Goal: Information Seeking & Learning: Learn about a topic

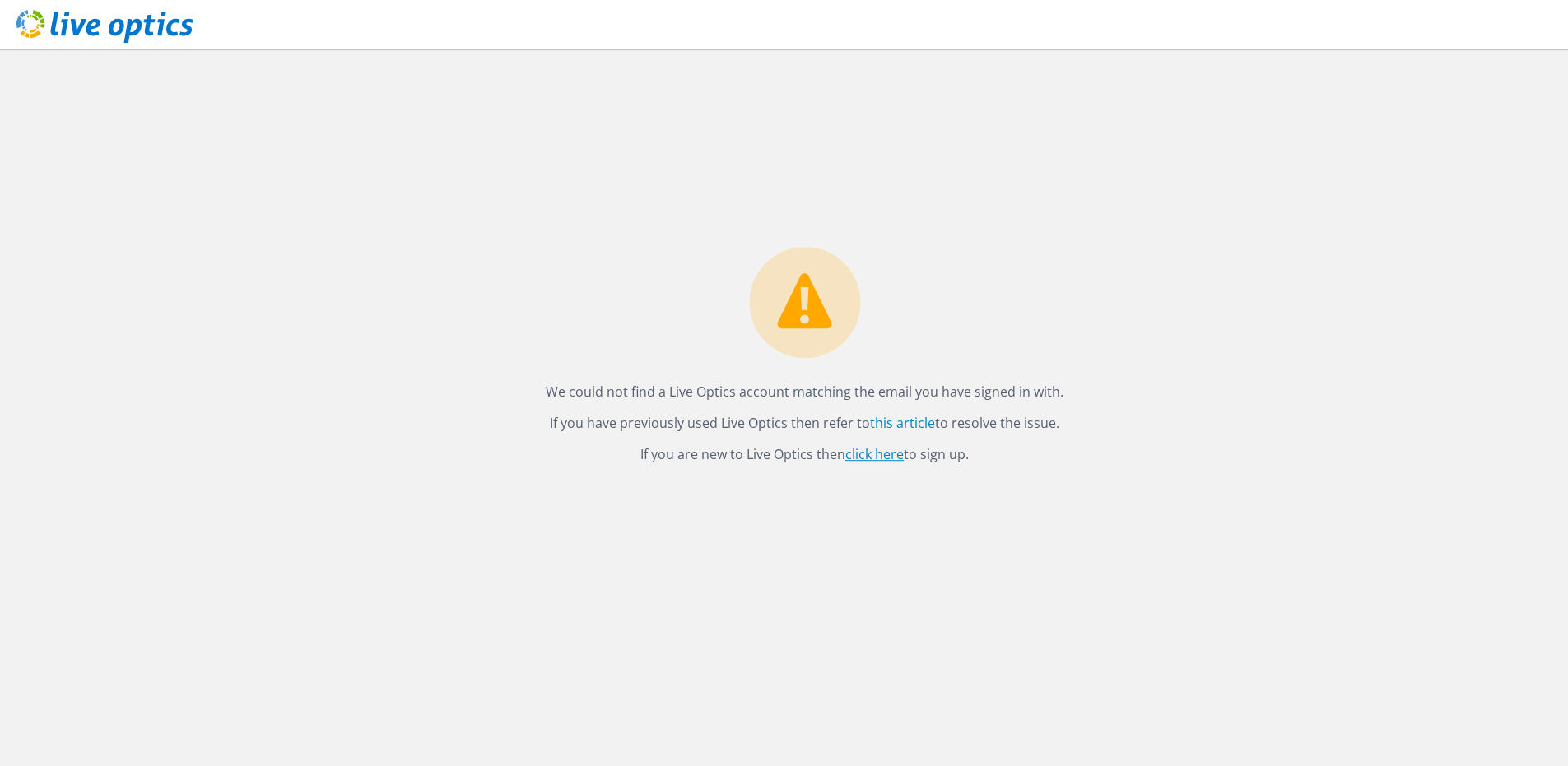
click at [880, 457] on link "click here" at bounding box center [875, 454] width 59 height 18
click at [892, 423] on link "this article" at bounding box center [902, 423] width 65 height 18
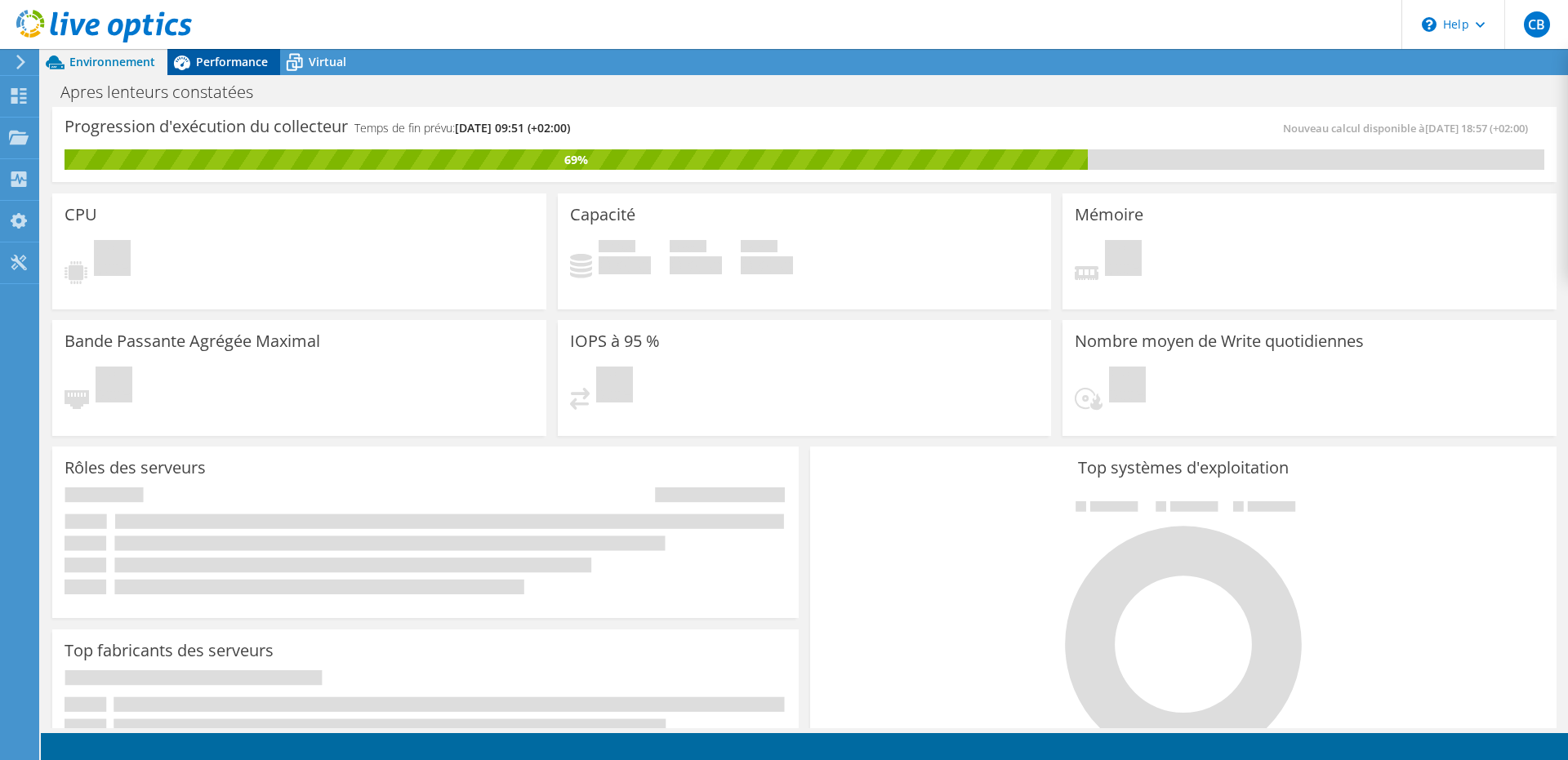
click at [225, 61] on span "Performance" at bounding box center [232, 62] width 72 height 16
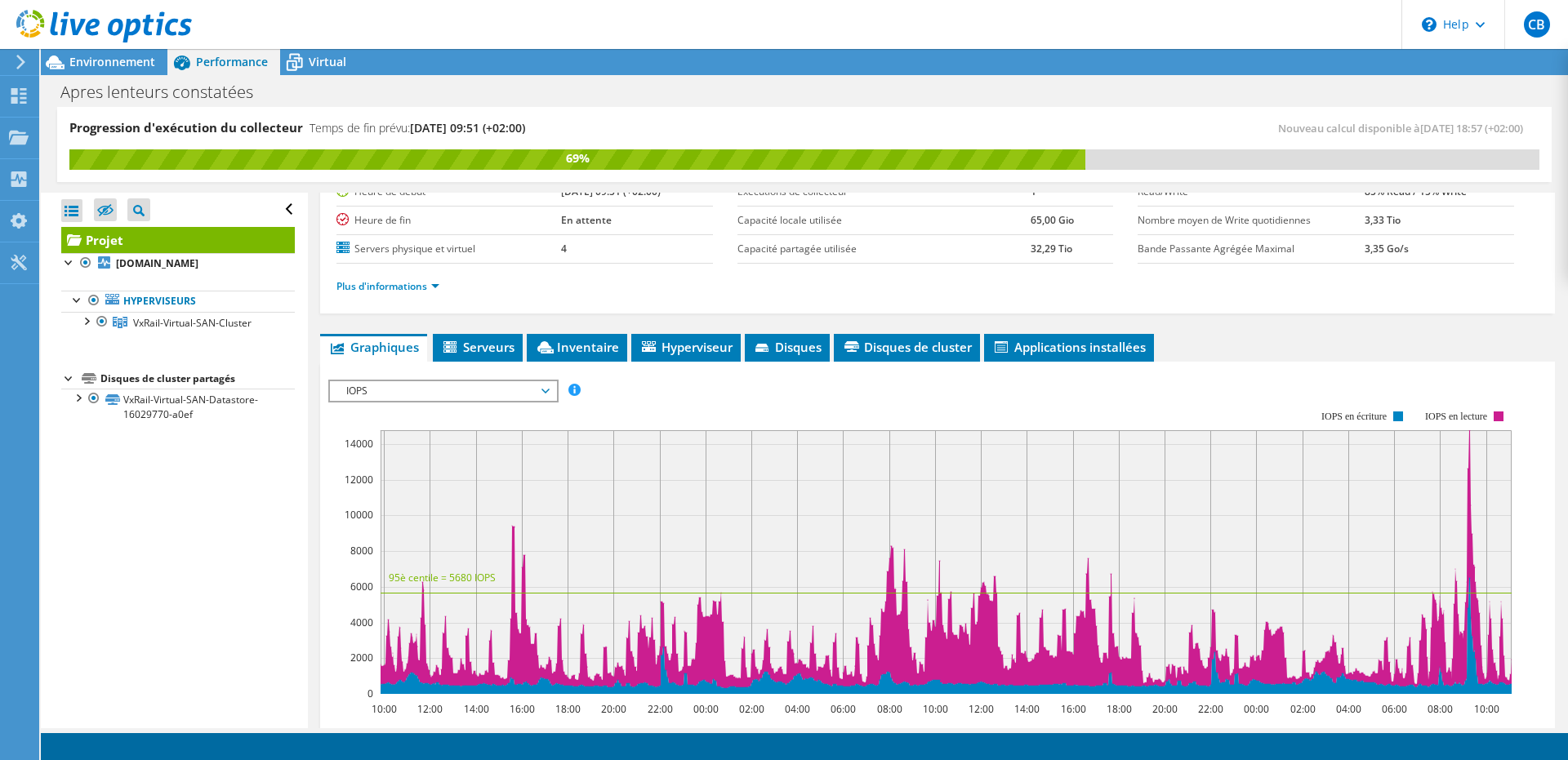
scroll to position [196, 0]
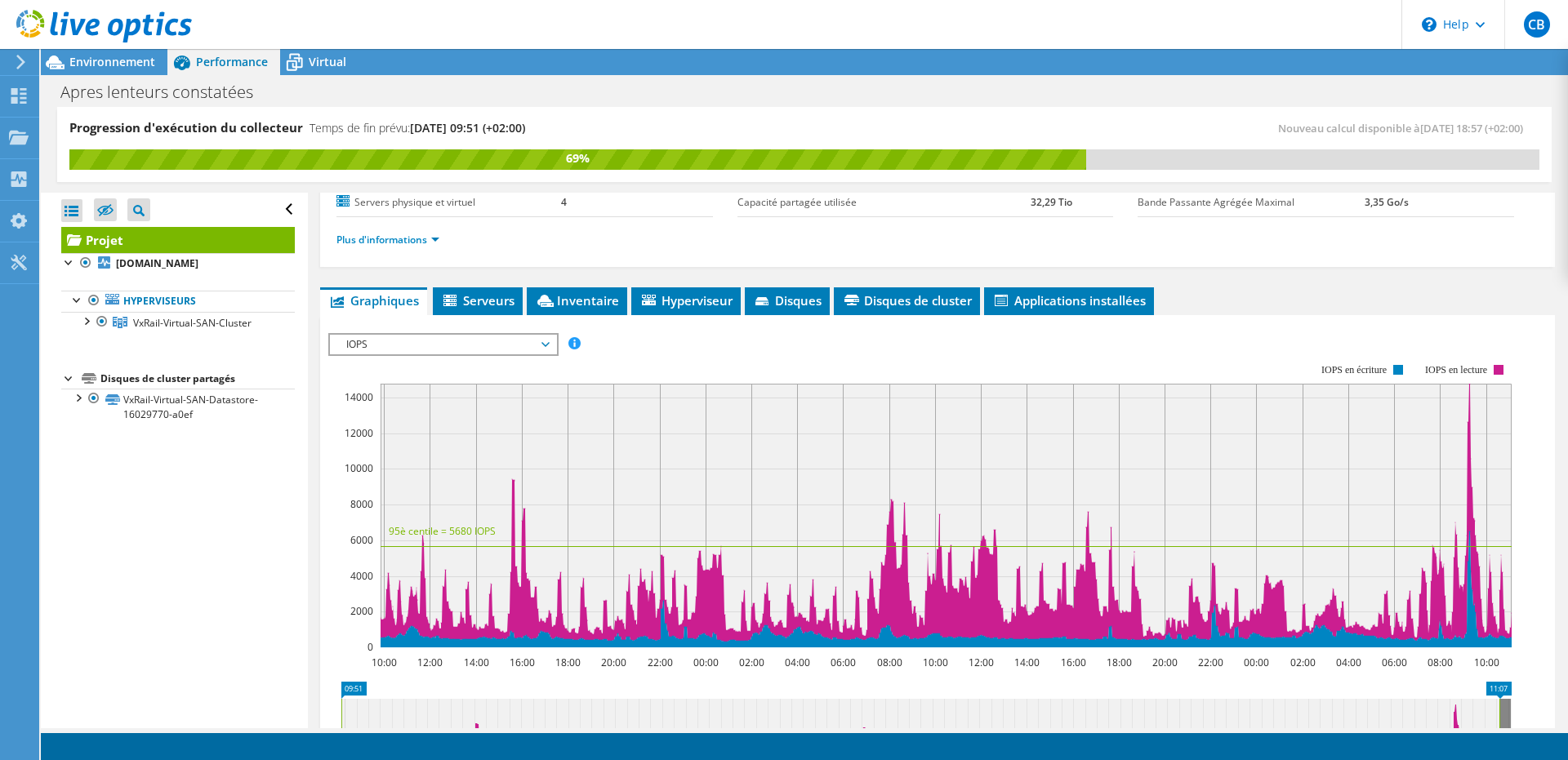
click at [535, 342] on span "IOPS" at bounding box center [443, 345] width 210 height 20
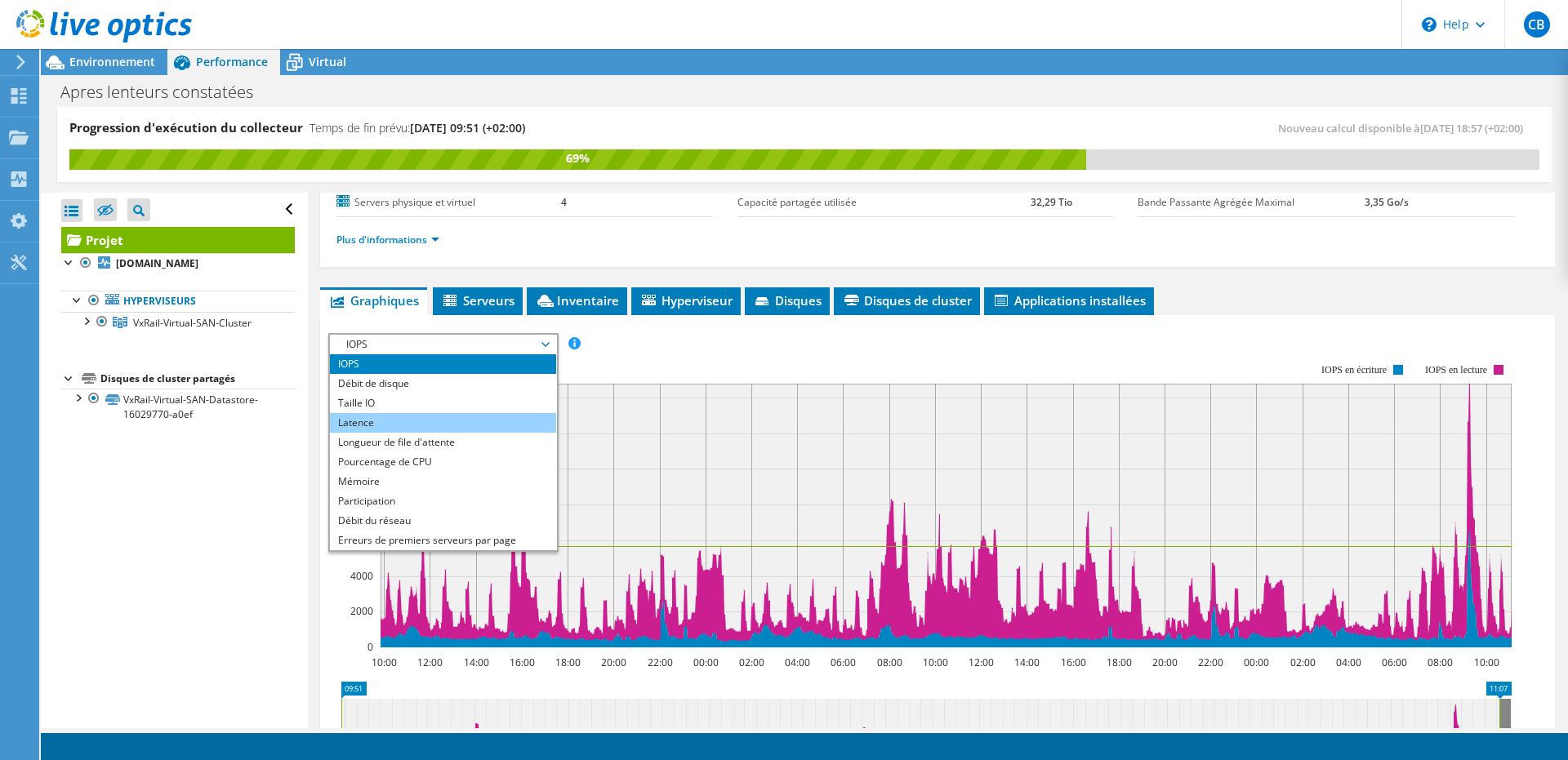
click at [485, 420] on li "Latence" at bounding box center [443, 423] width 226 height 20
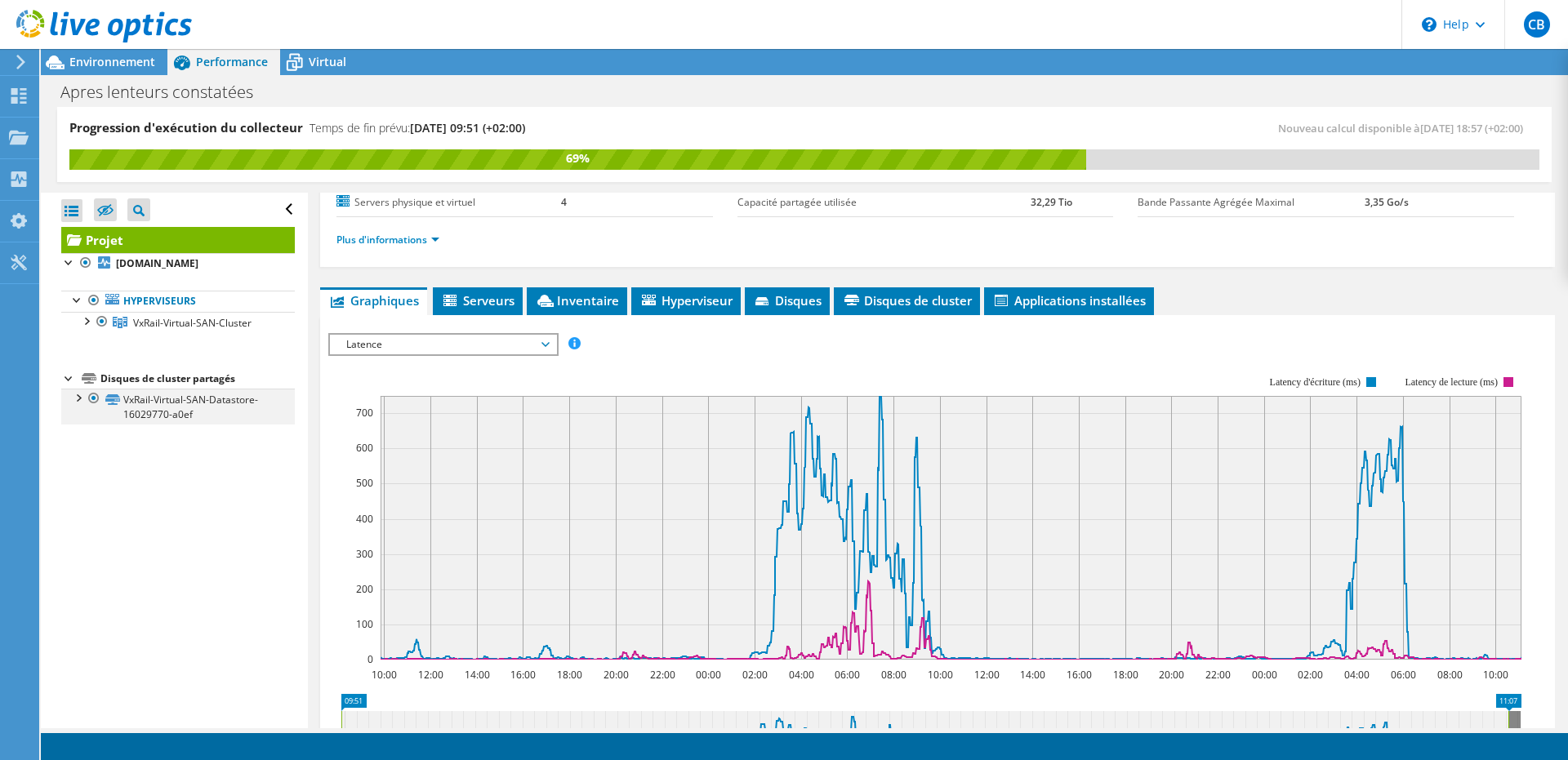
click at [78, 405] on div at bounding box center [78, 397] width 17 height 17
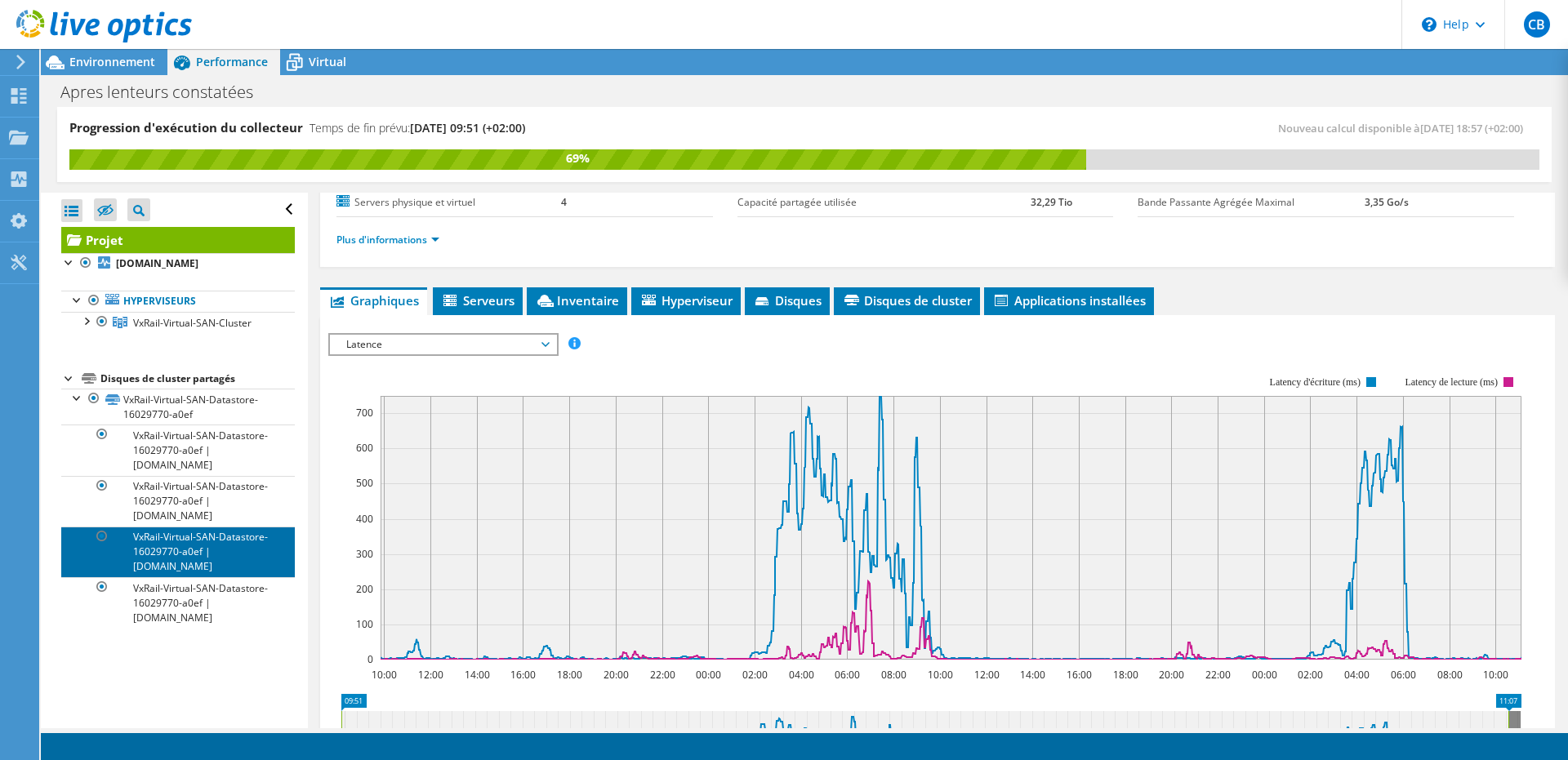
click at [186, 577] on link "VxRail-Virtual-SAN-Datastore-16029770-a0ef | [DOMAIN_NAME]" at bounding box center [178, 552] width 233 height 51
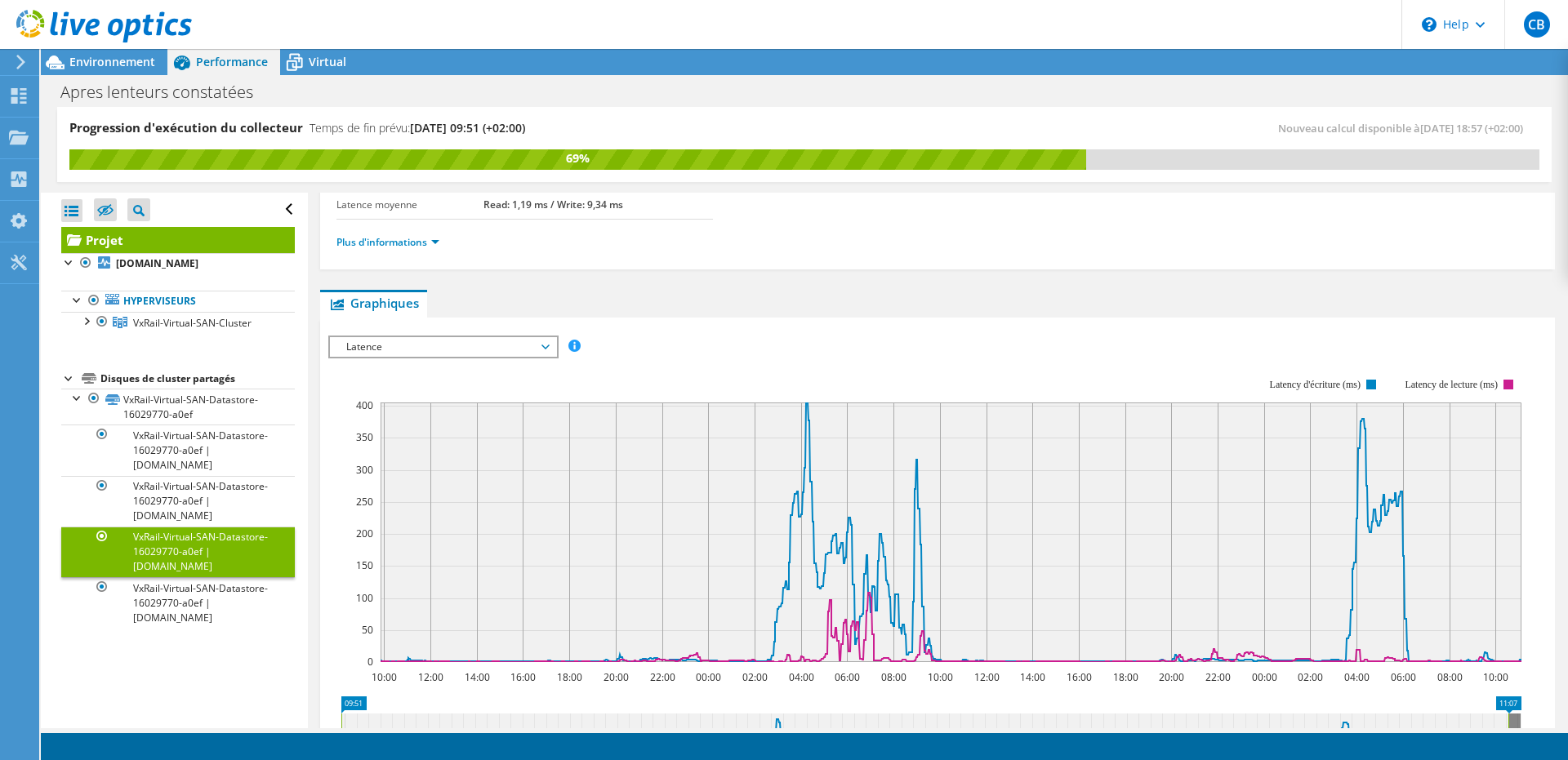
scroll to position [161, 0]
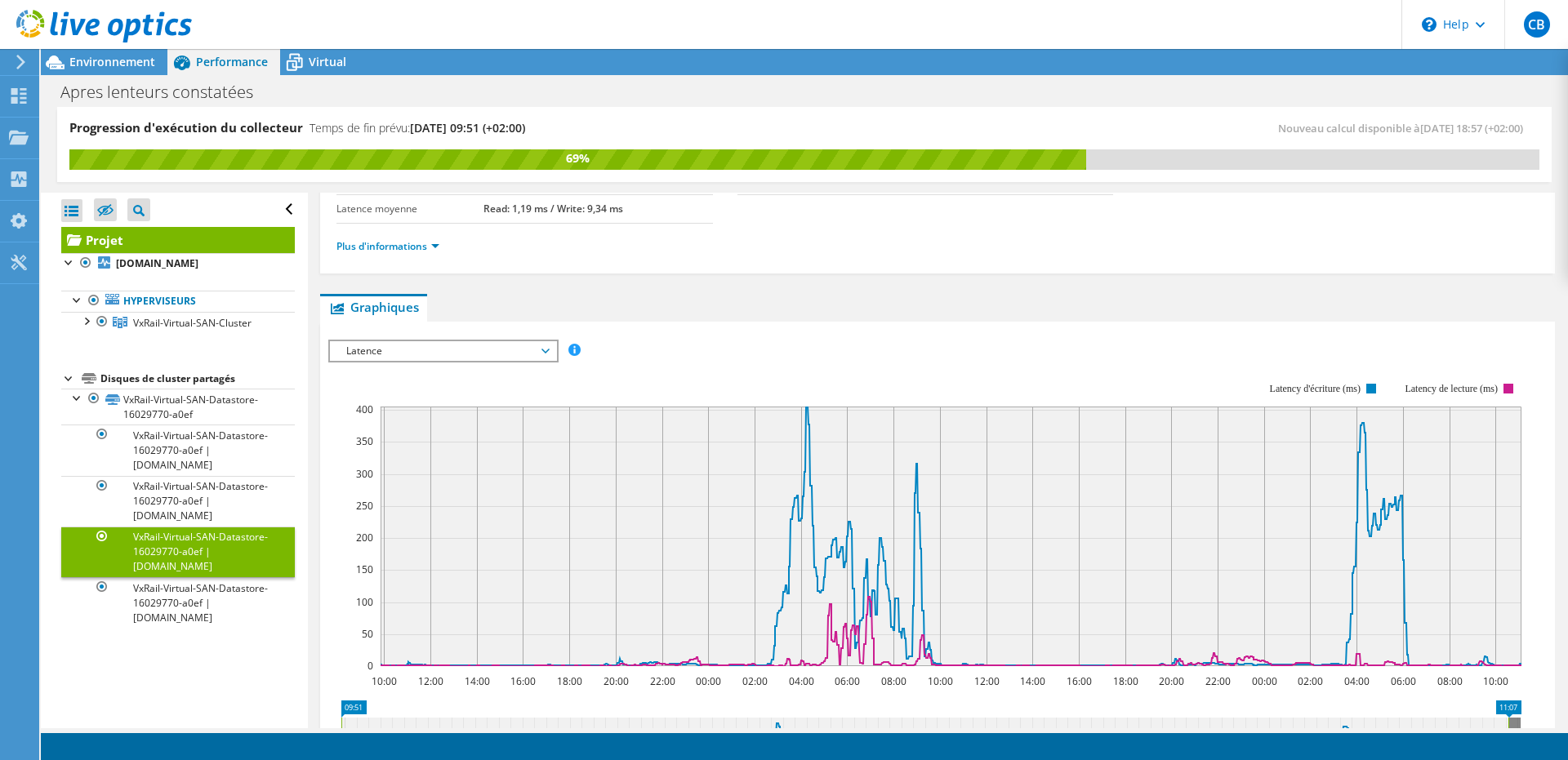
click at [542, 348] on span "Latence" at bounding box center [443, 351] width 210 height 20
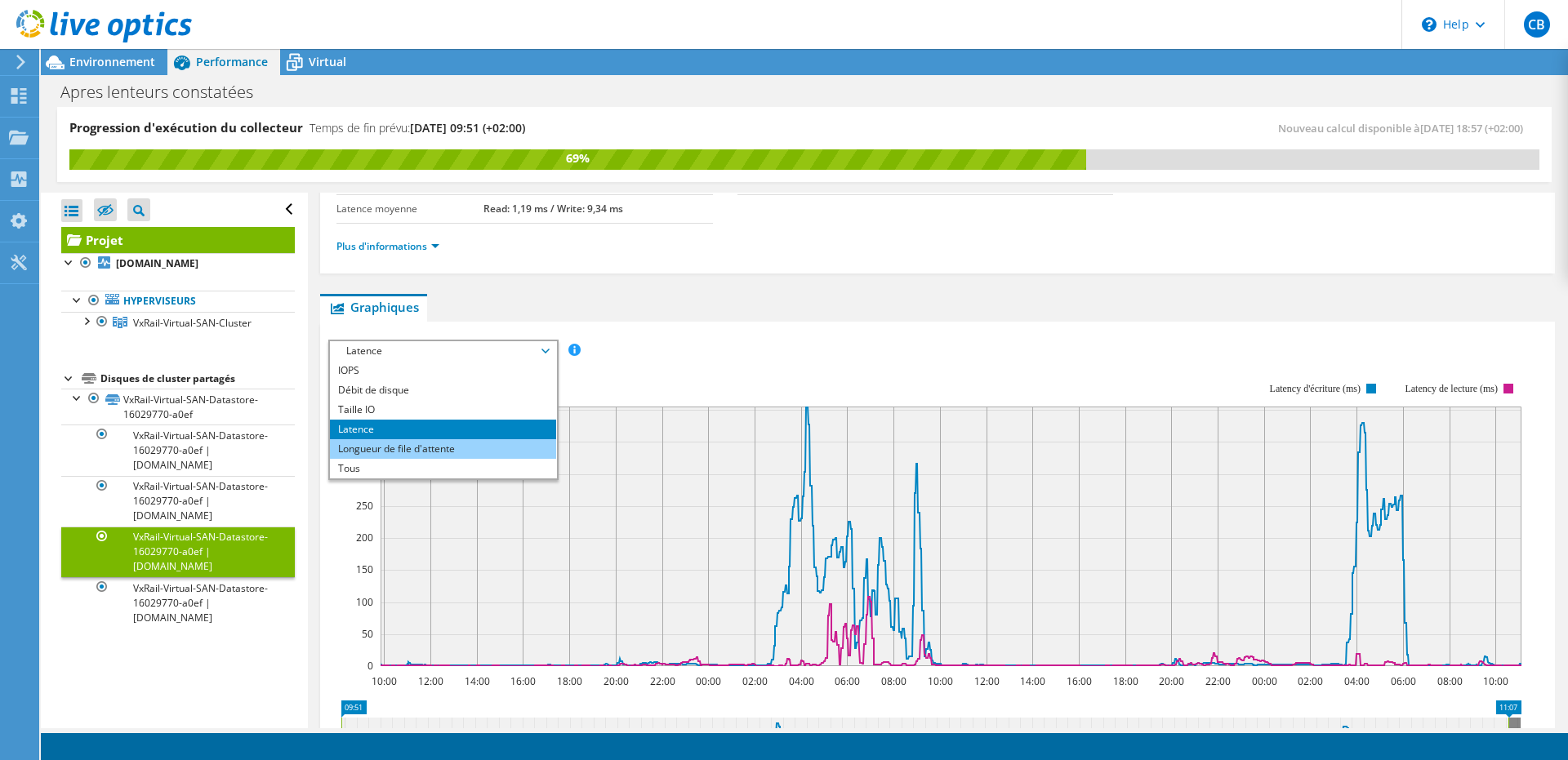
click at [439, 446] on li "Longueur de file d'attente" at bounding box center [443, 449] width 226 height 20
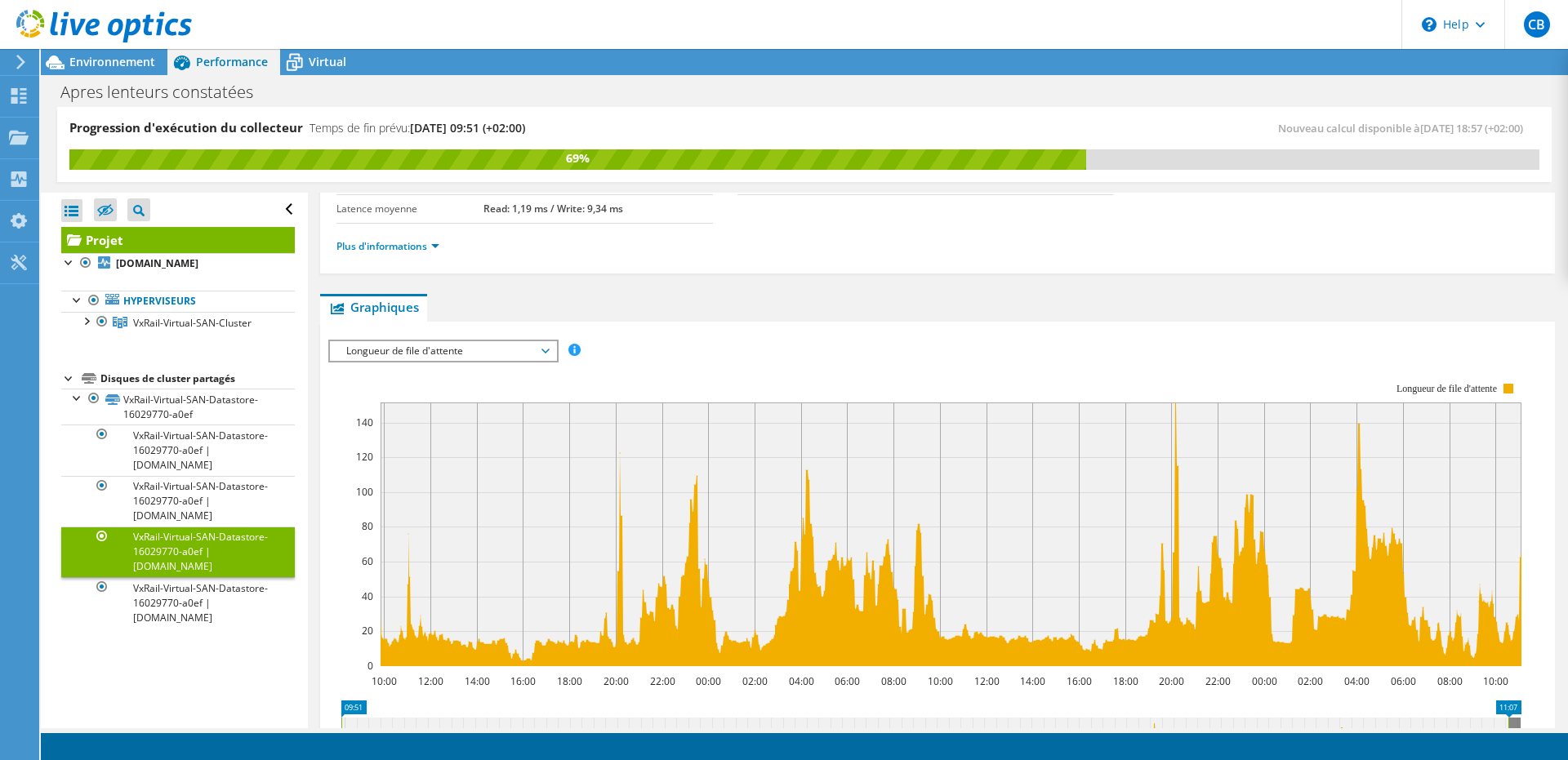
scroll to position [0, 0]
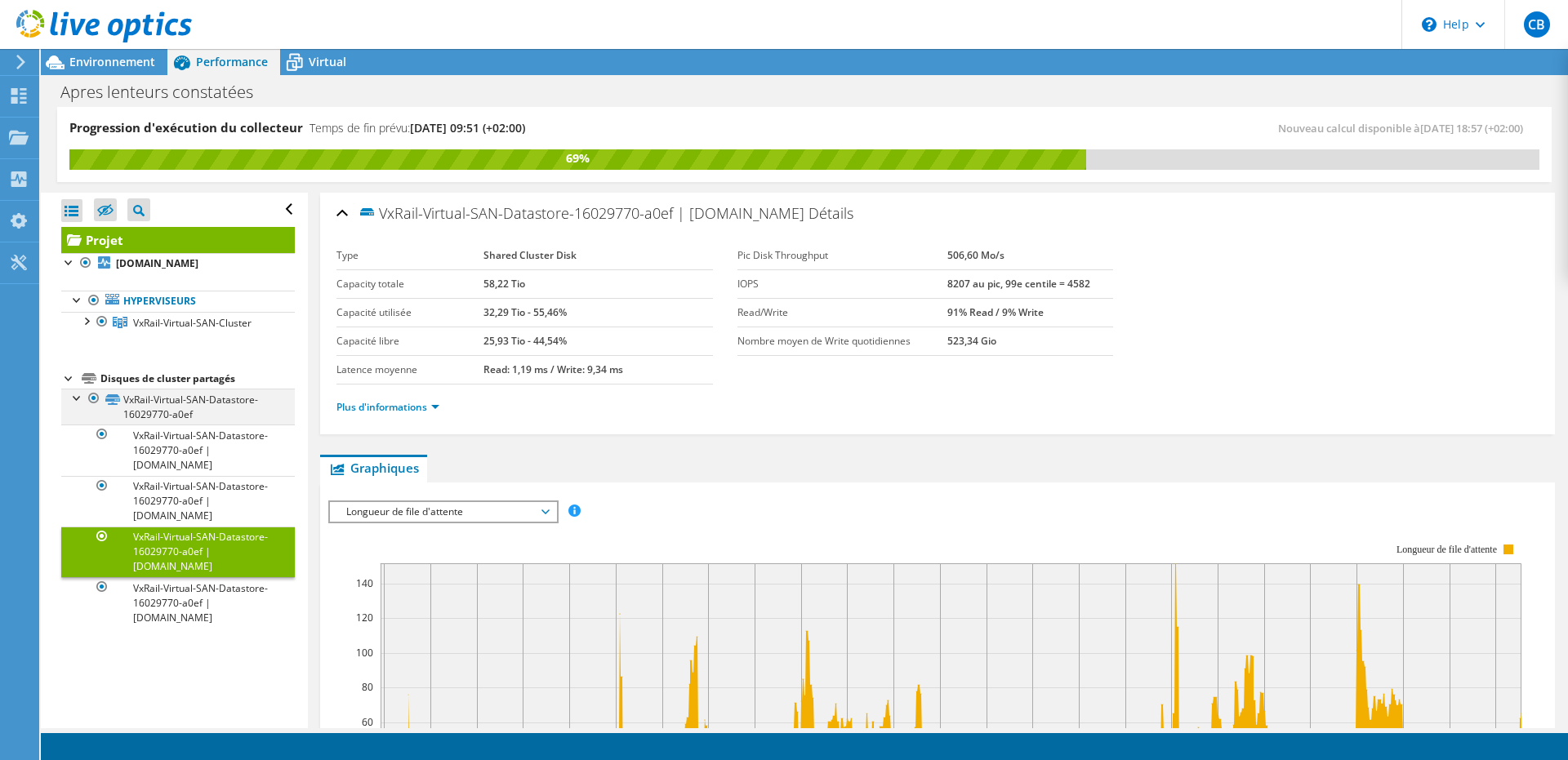
click at [76, 405] on div at bounding box center [78, 397] width 17 height 17
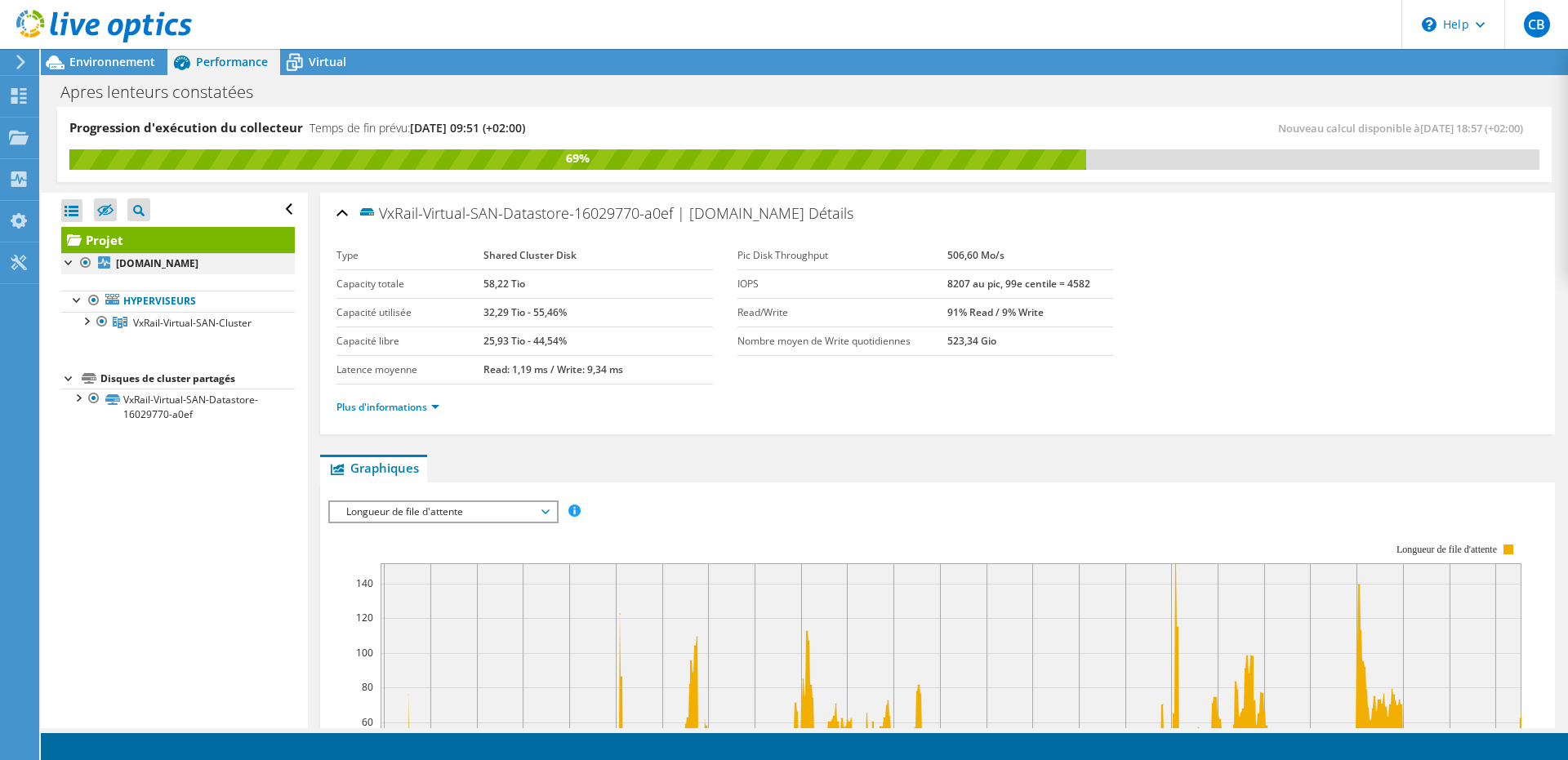
click at [68, 261] on div at bounding box center [69, 262] width 17 height 17
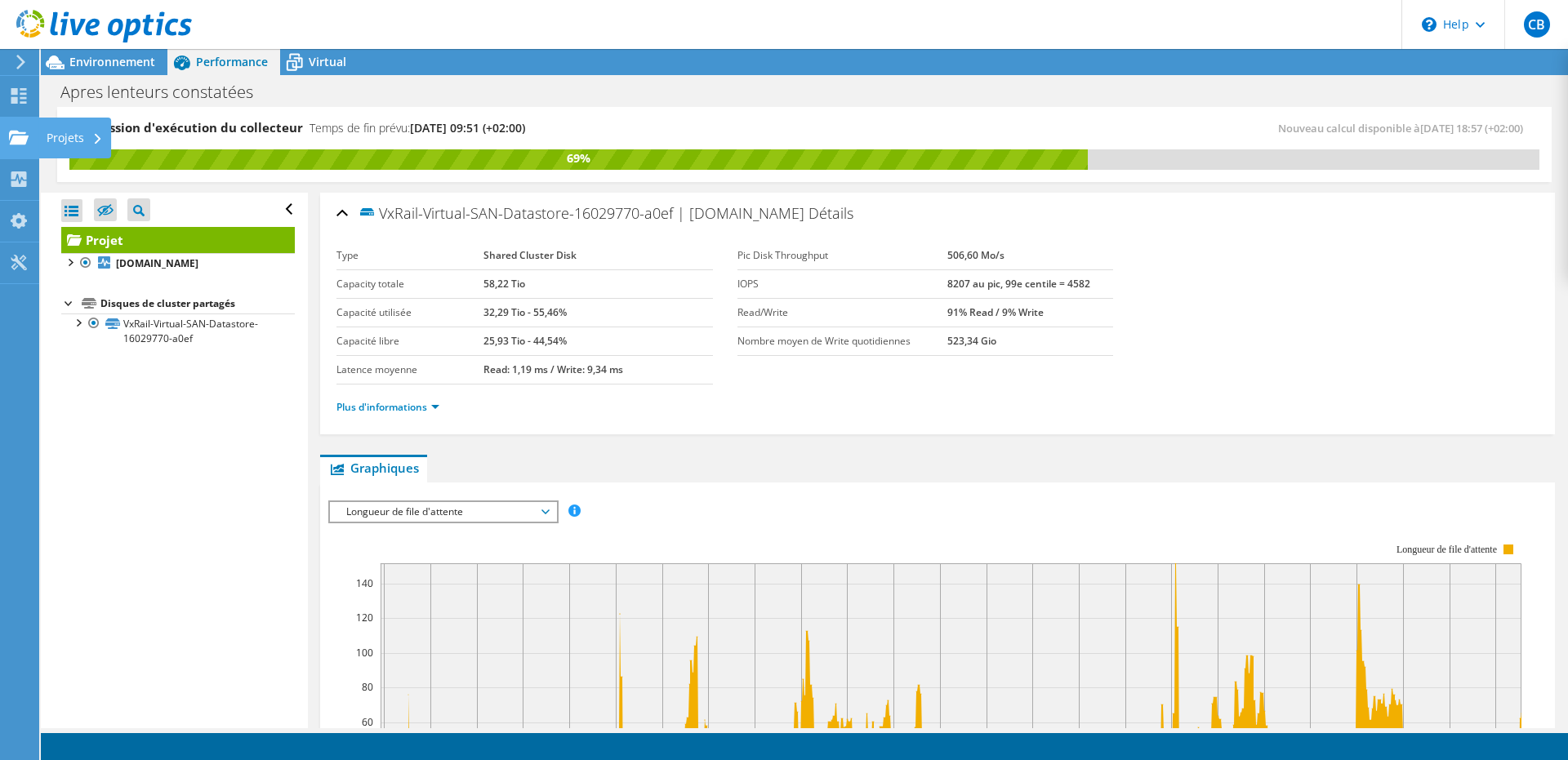
click at [18, 138] on use at bounding box center [19, 137] width 20 height 14
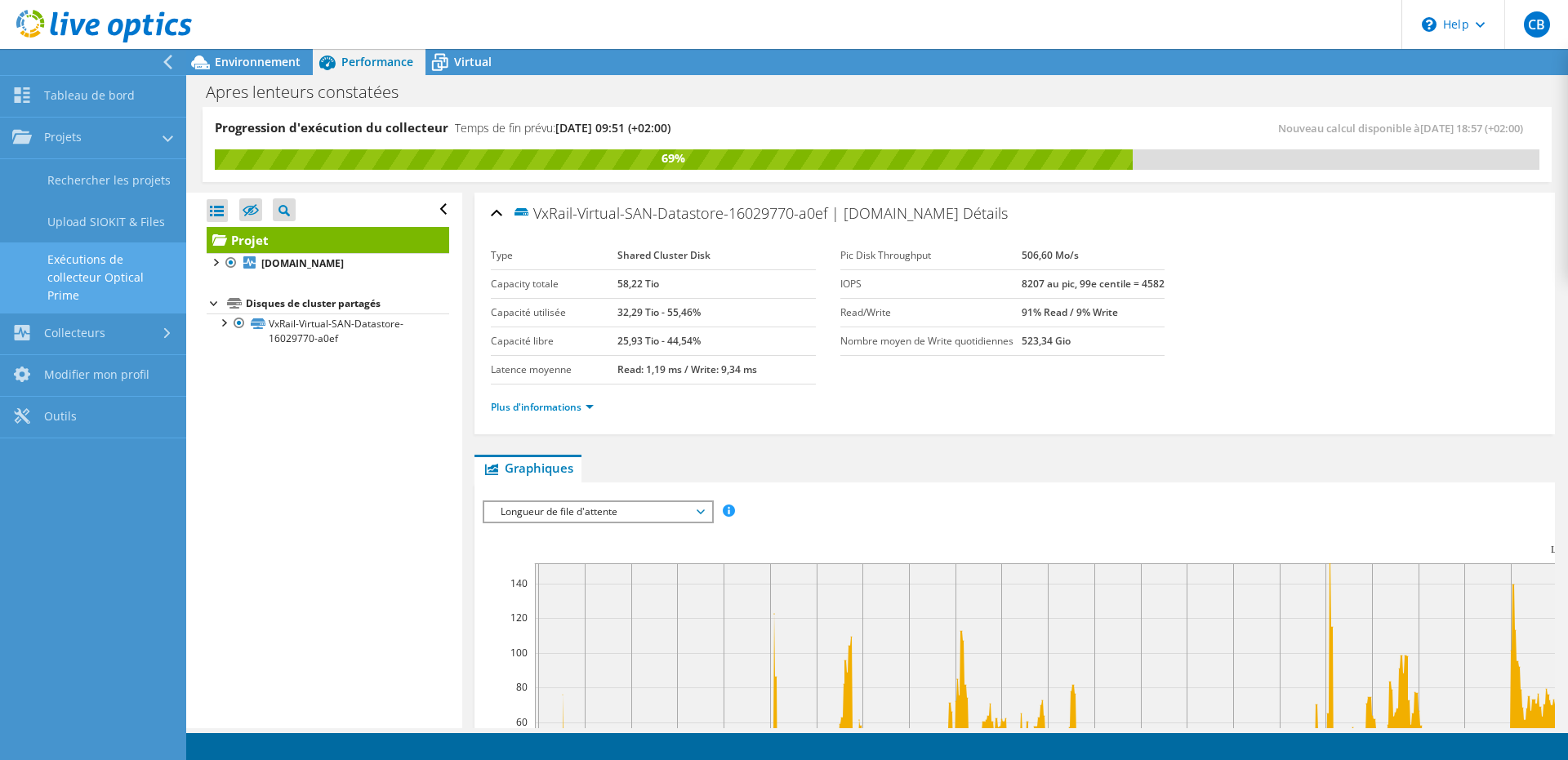
click at [106, 273] on link "Exécutions de collecteur Optical Prime" at bounding box center [93, 278] width 186 height 70
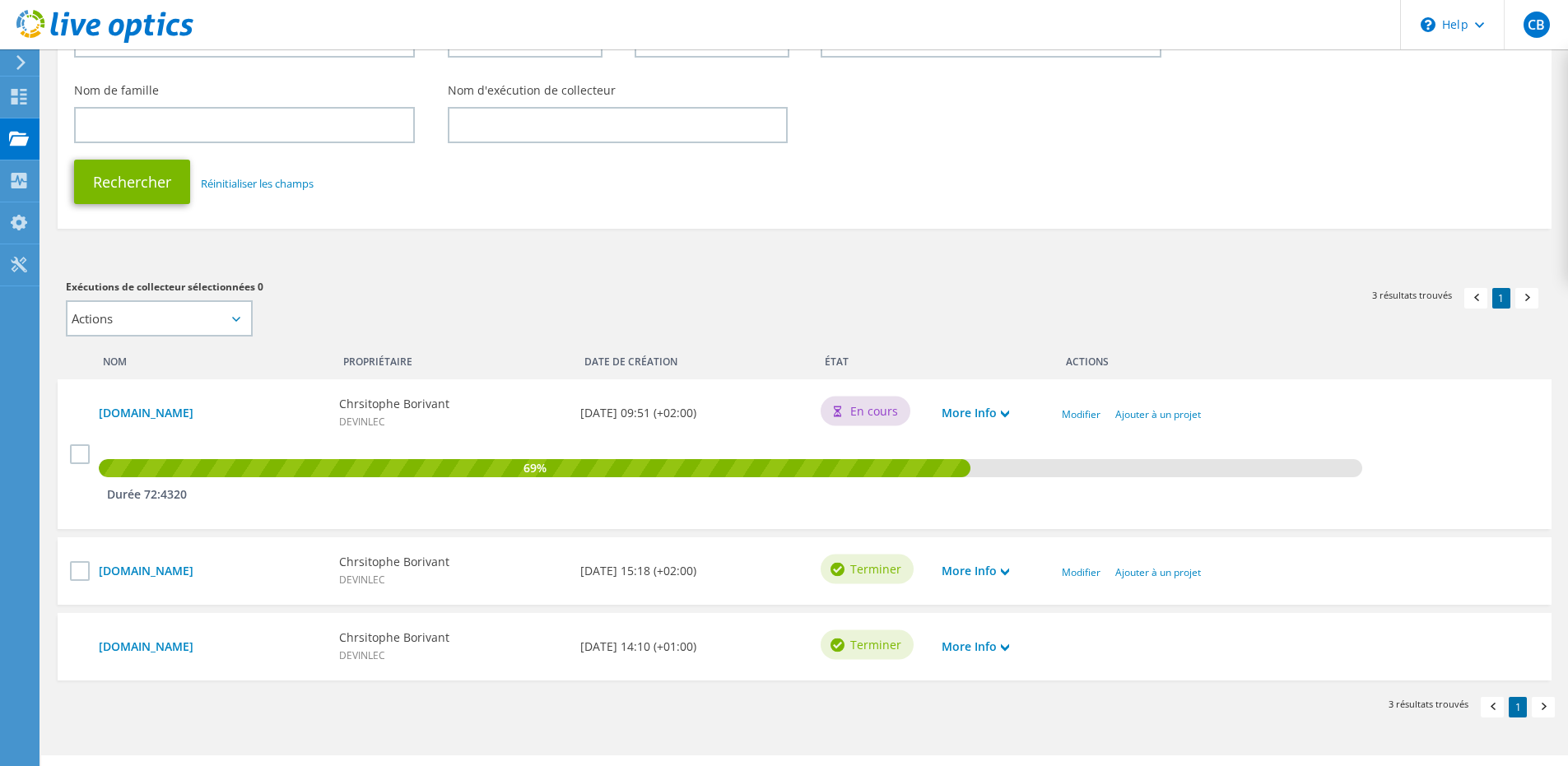
scroll to position [236, 0]
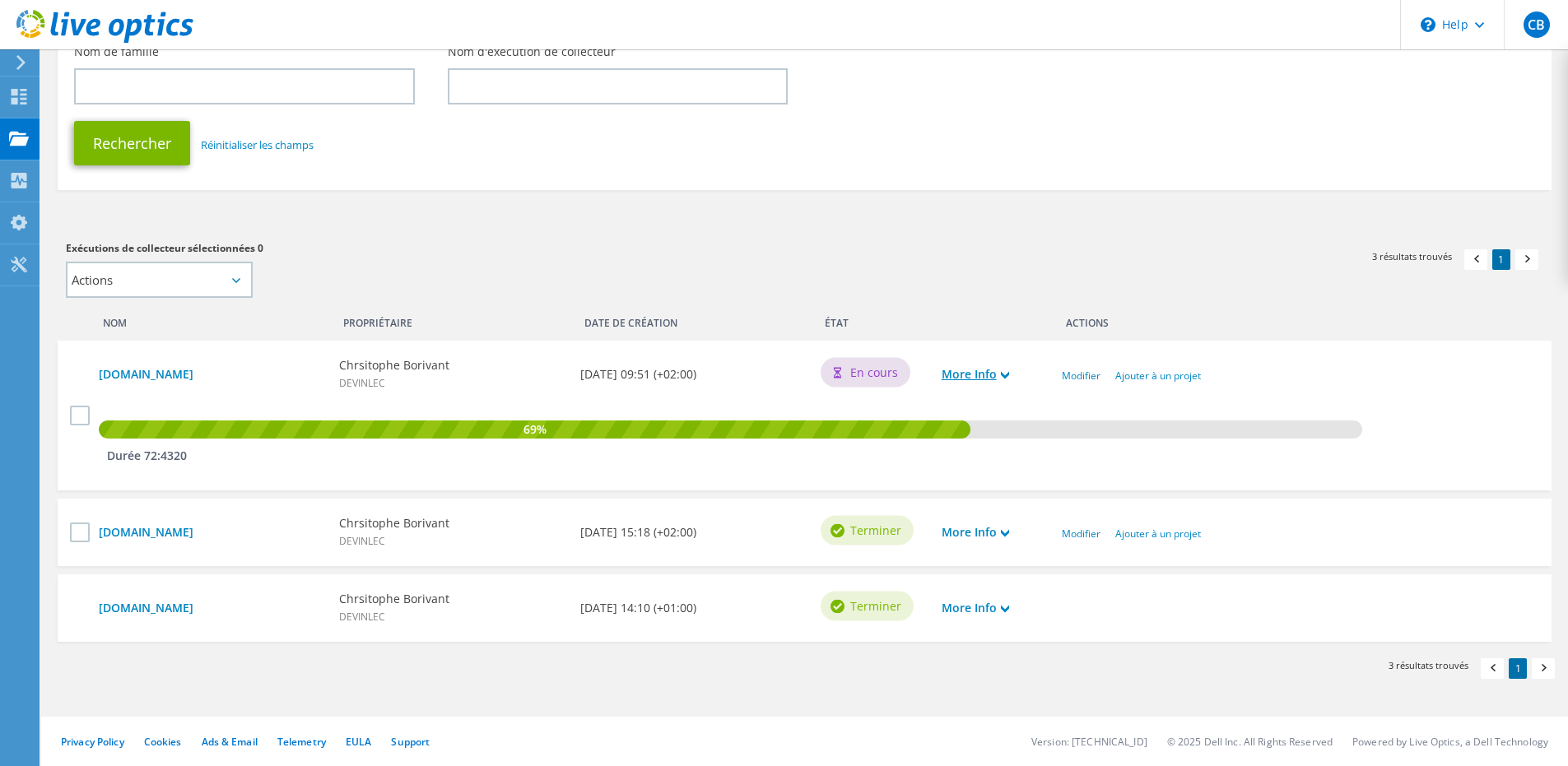
click at [996, 372] on link "More Info" at bounding box center [976, 375] width 67 height 18
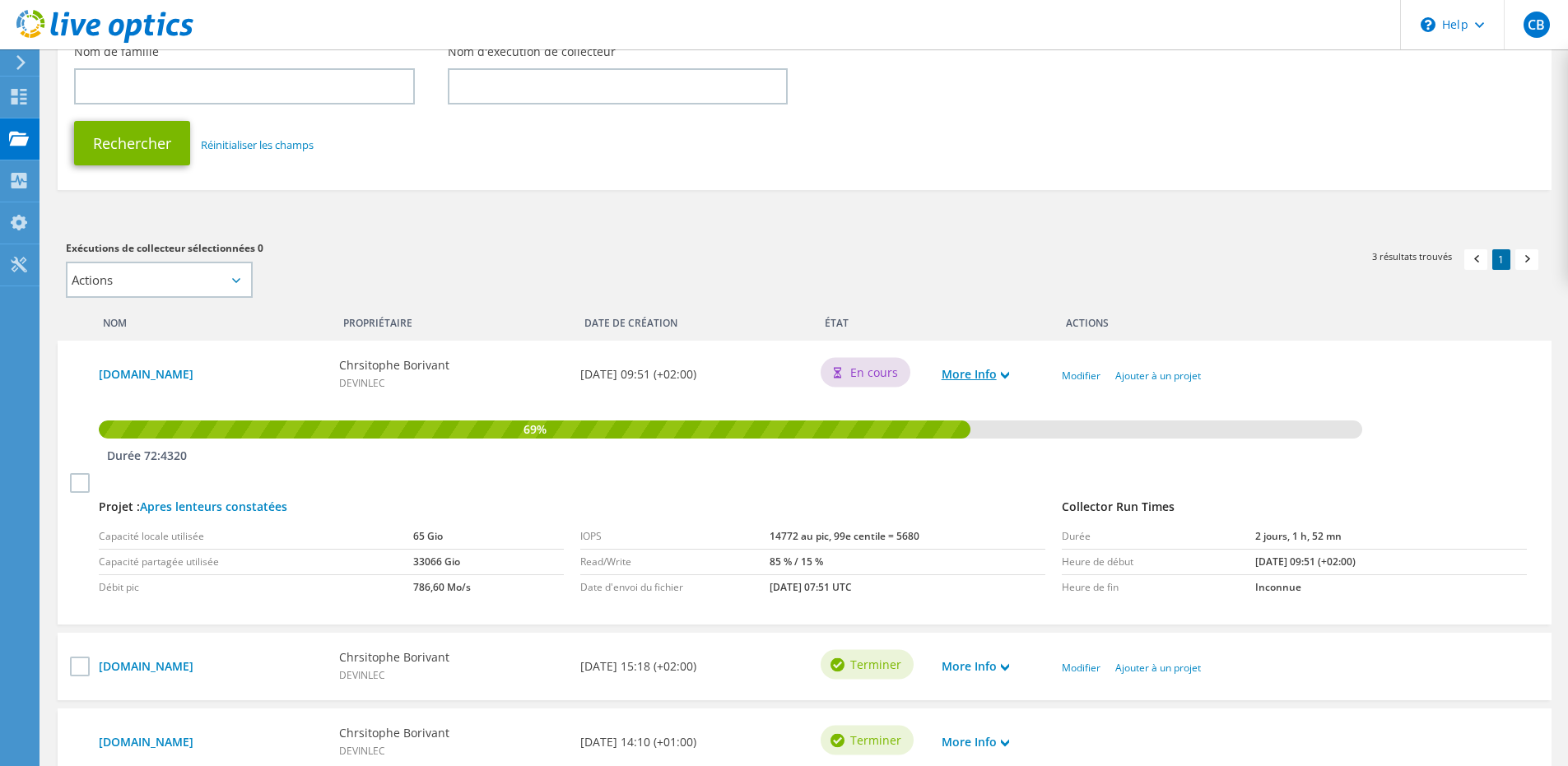
click at [1001, 373] on link "More Info" at bounding box center [976, 375] width 67 height 18
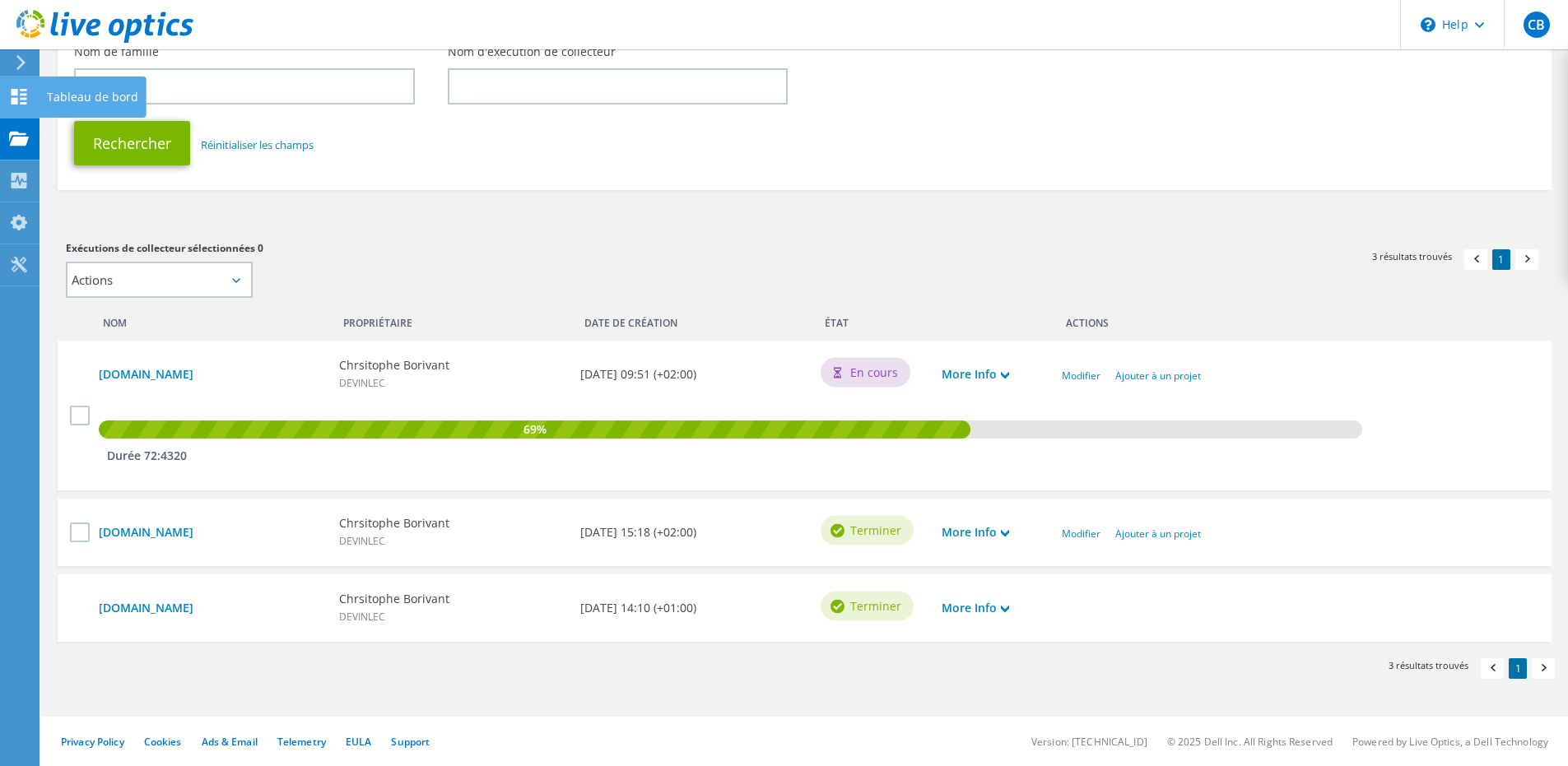
click at [25, 104] on div at bounding box center [19, 99] width 20 height 18
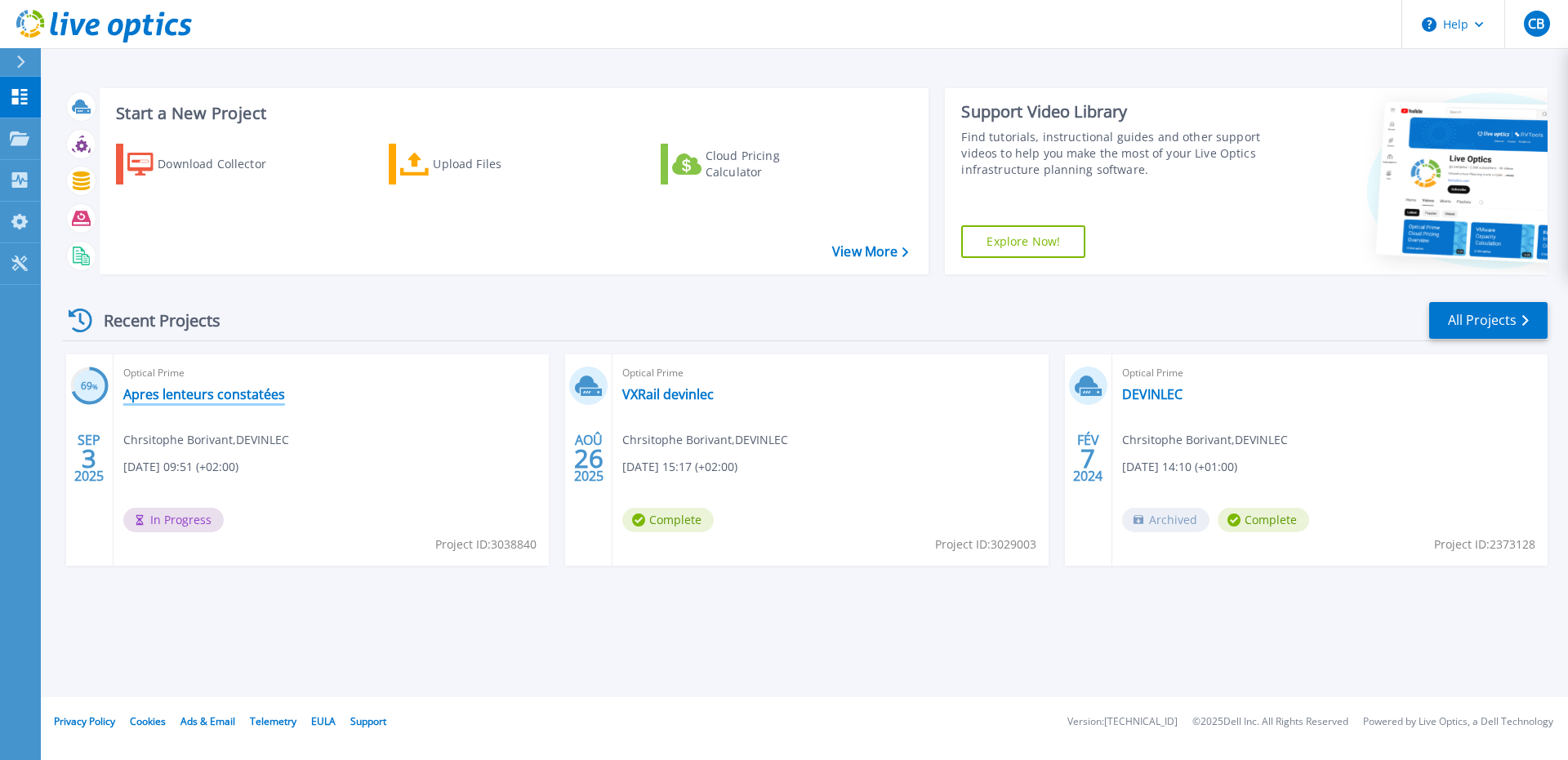
click at [218, 392] on link "Apres lenteurs constatées" at bounding box center [204, 394] width 162 height 17
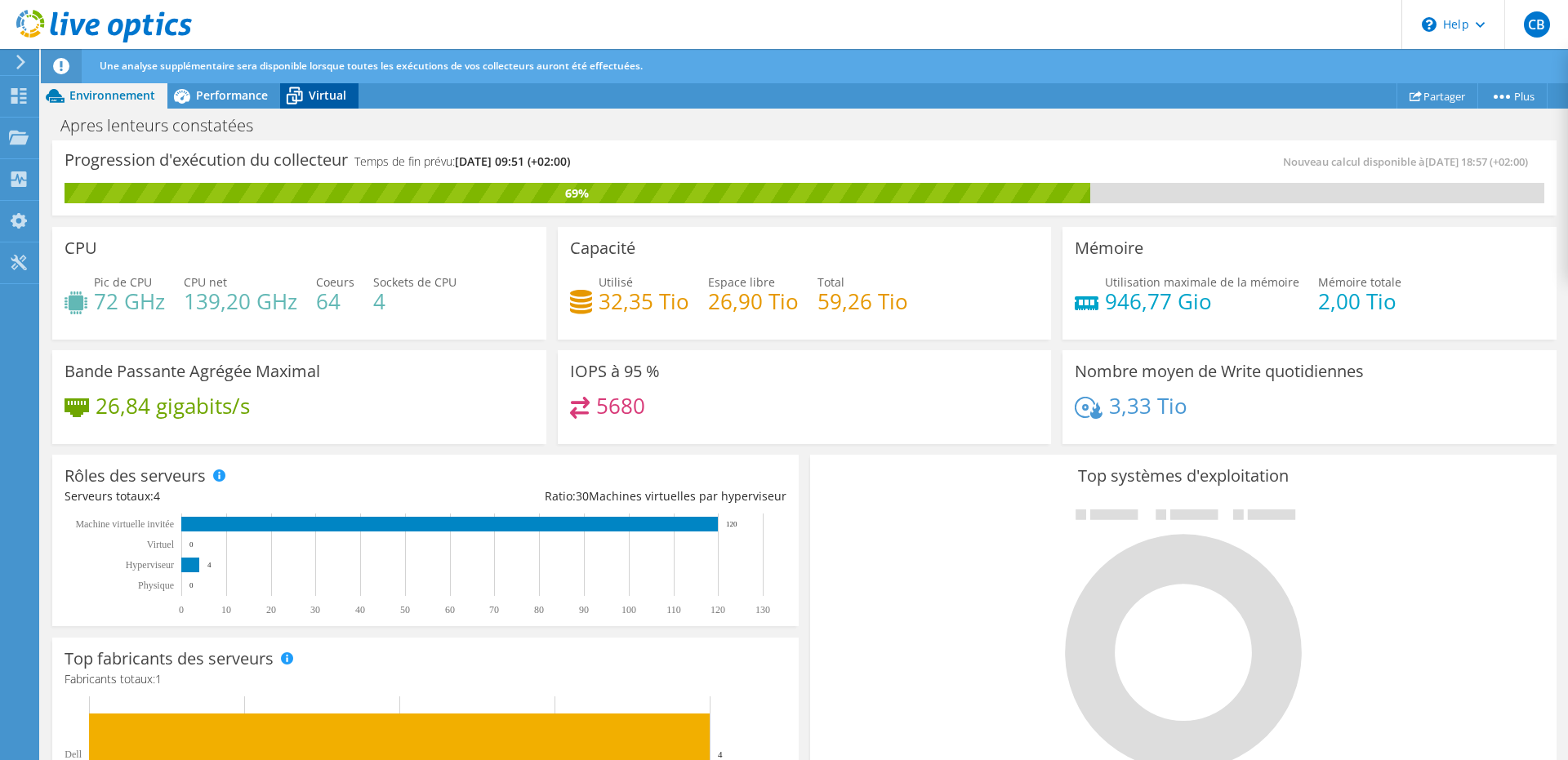
click at [304, 96] on icon at bounding box center [294, 96] width 28 height 28
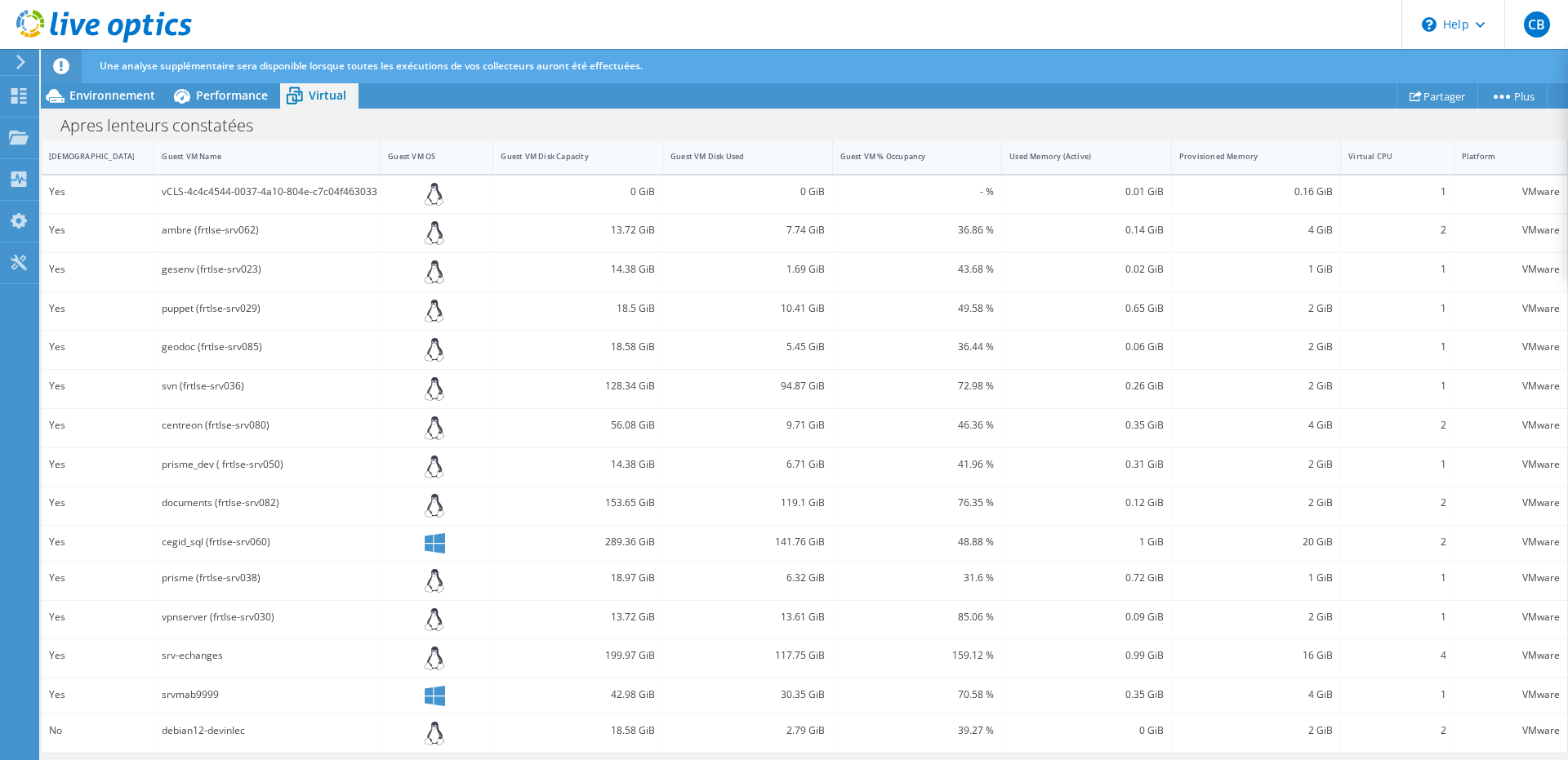
scroll to position [73, 0]
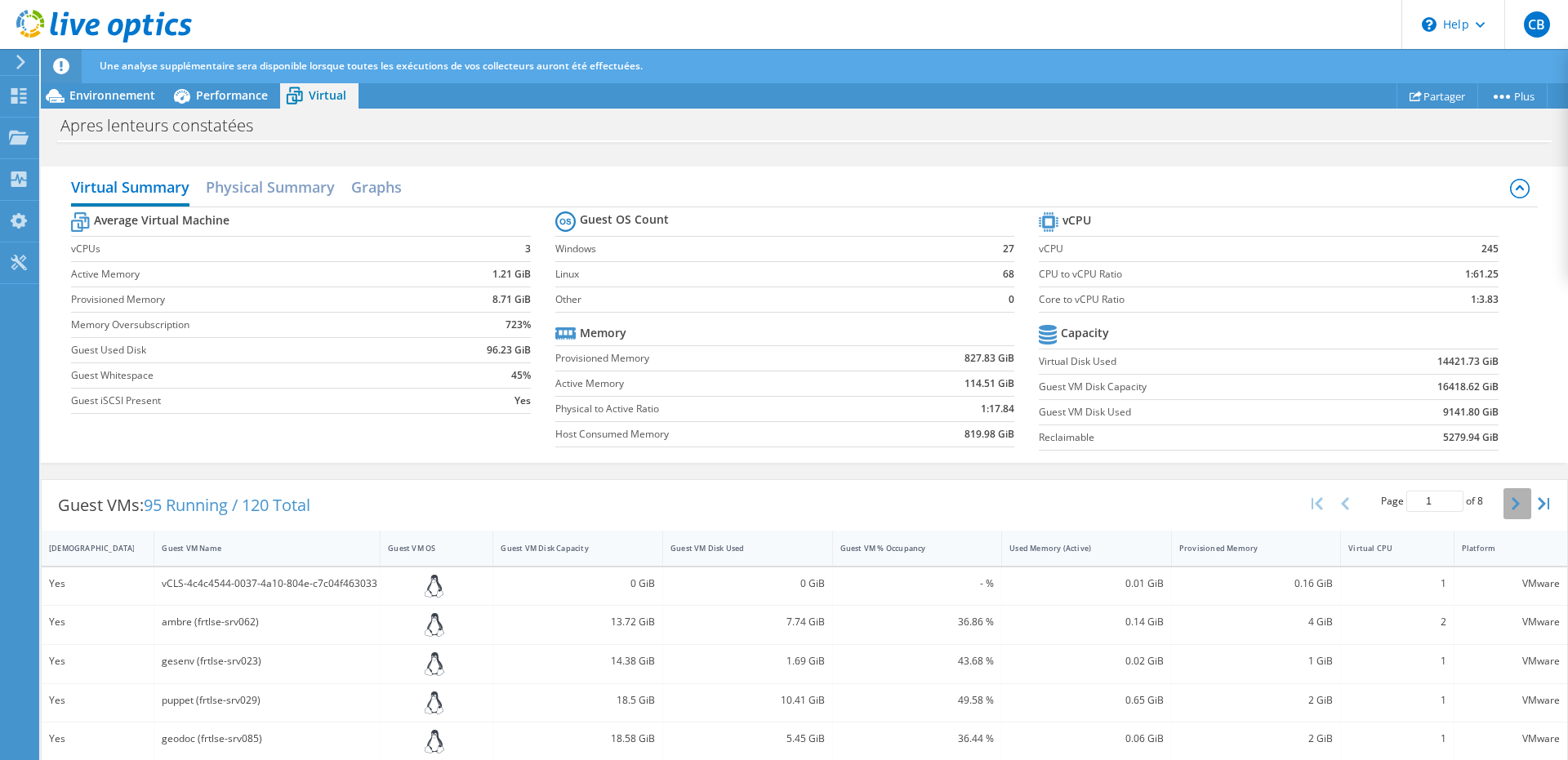
click at [1503, 510] on button "button" at bounding box center [1516, 503] width 28 height 31
click at [1511, 508] on icon "button" at bounding box center [1515, 503] width 8 height 13
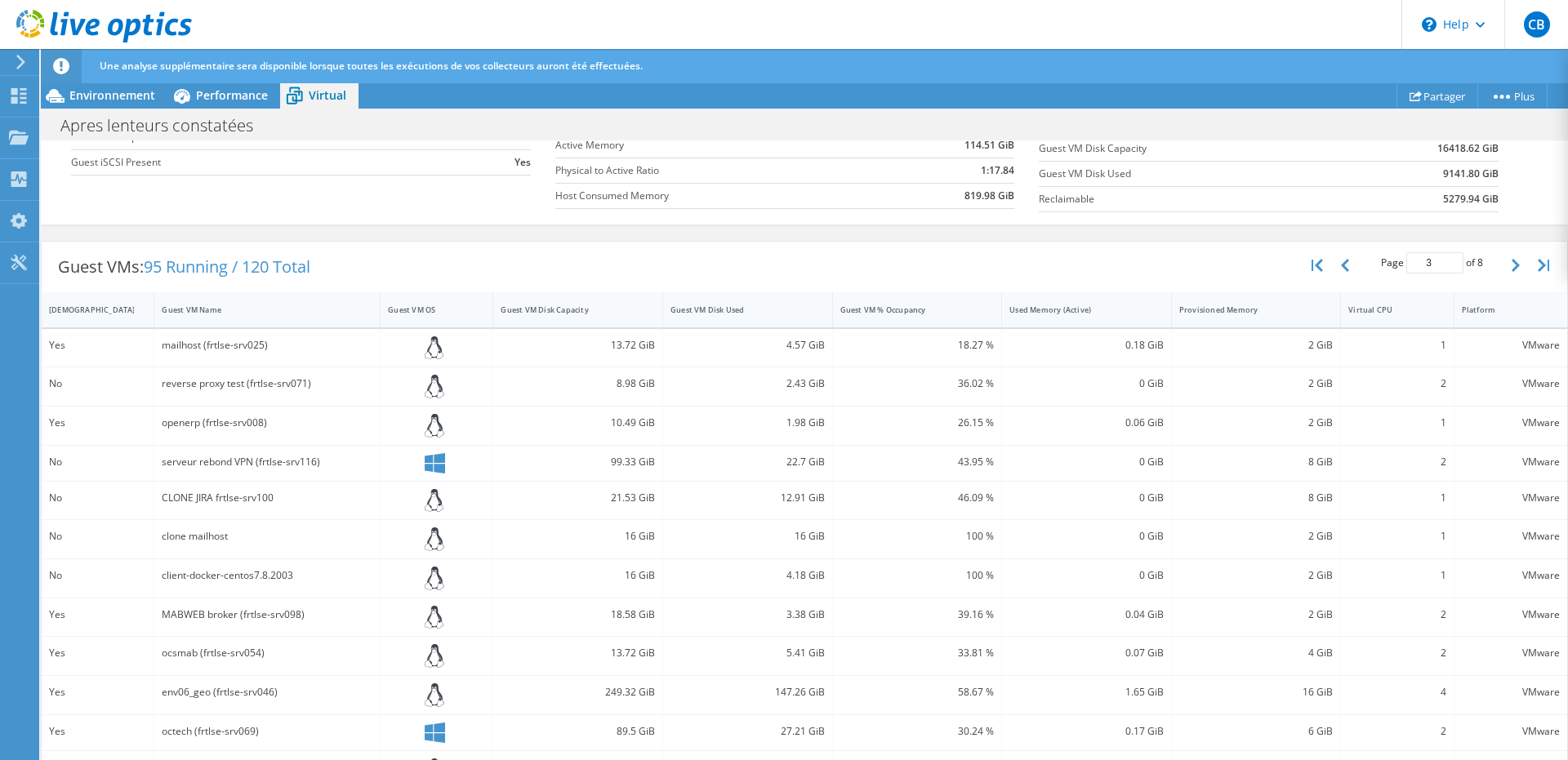
scroll to position [70, 0]
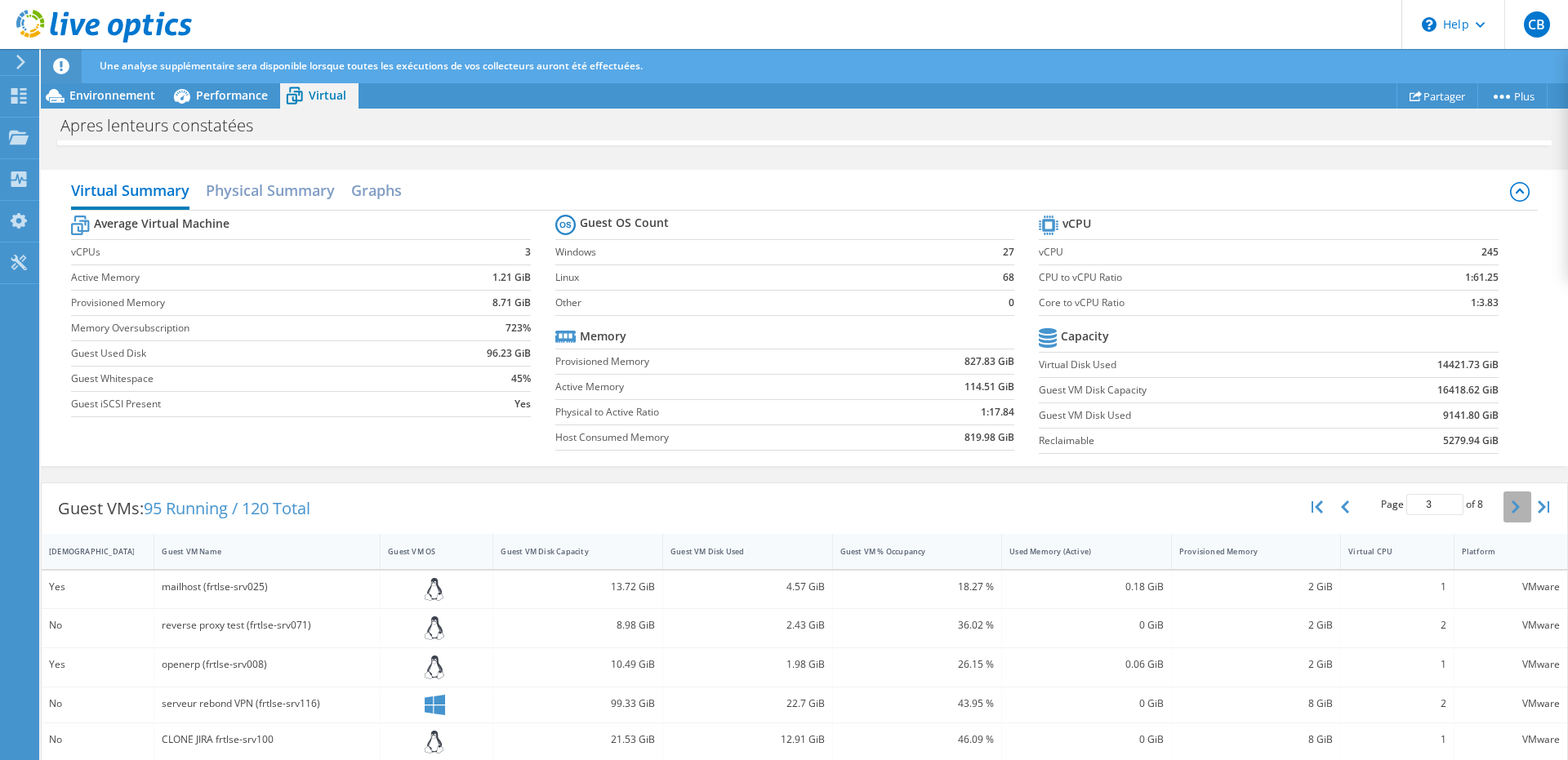
click at [1511, 501] on icon "button" at bounding box center [1515, 507] width 8 height 13
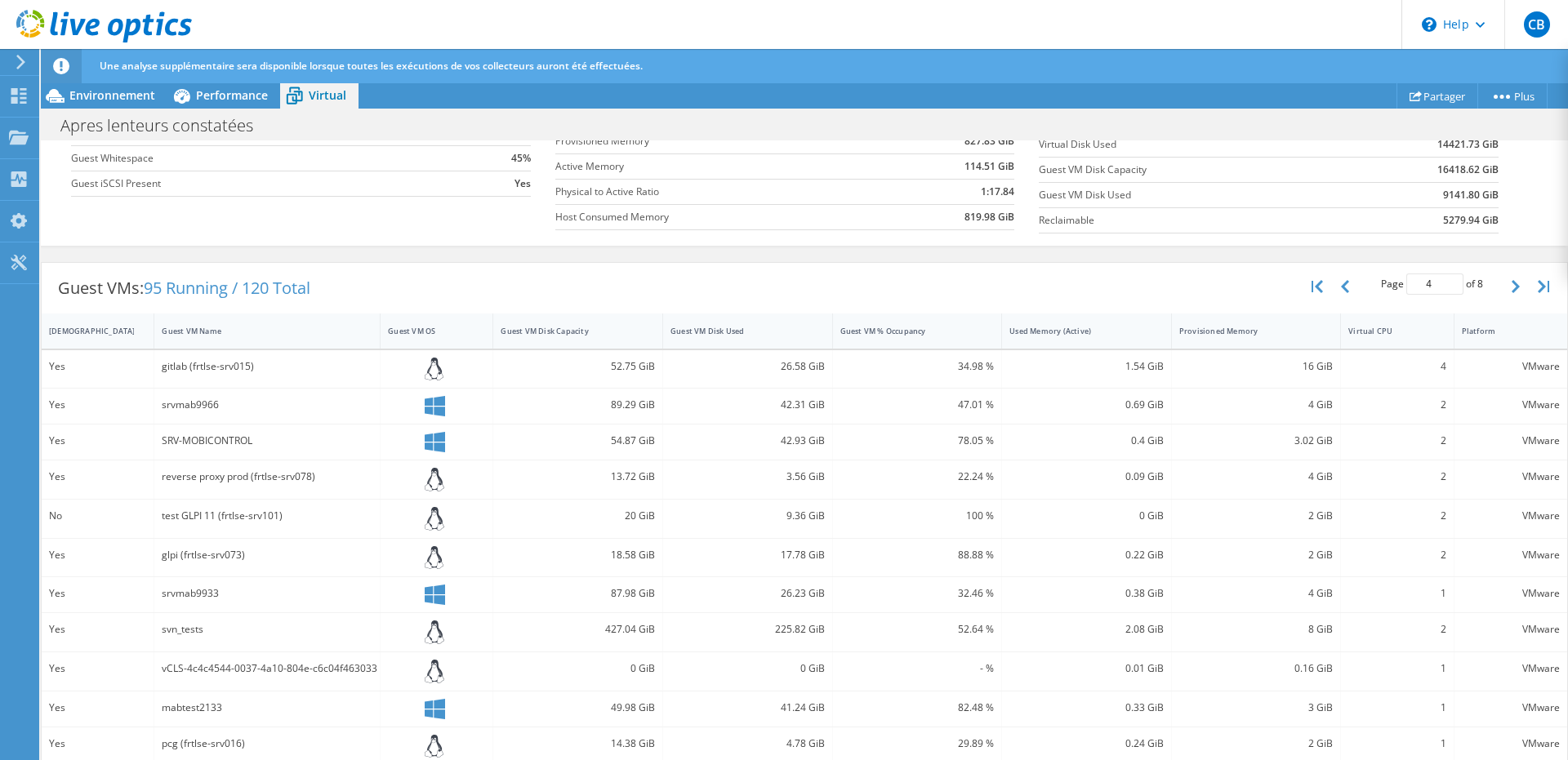
scroll to position [159, 0]
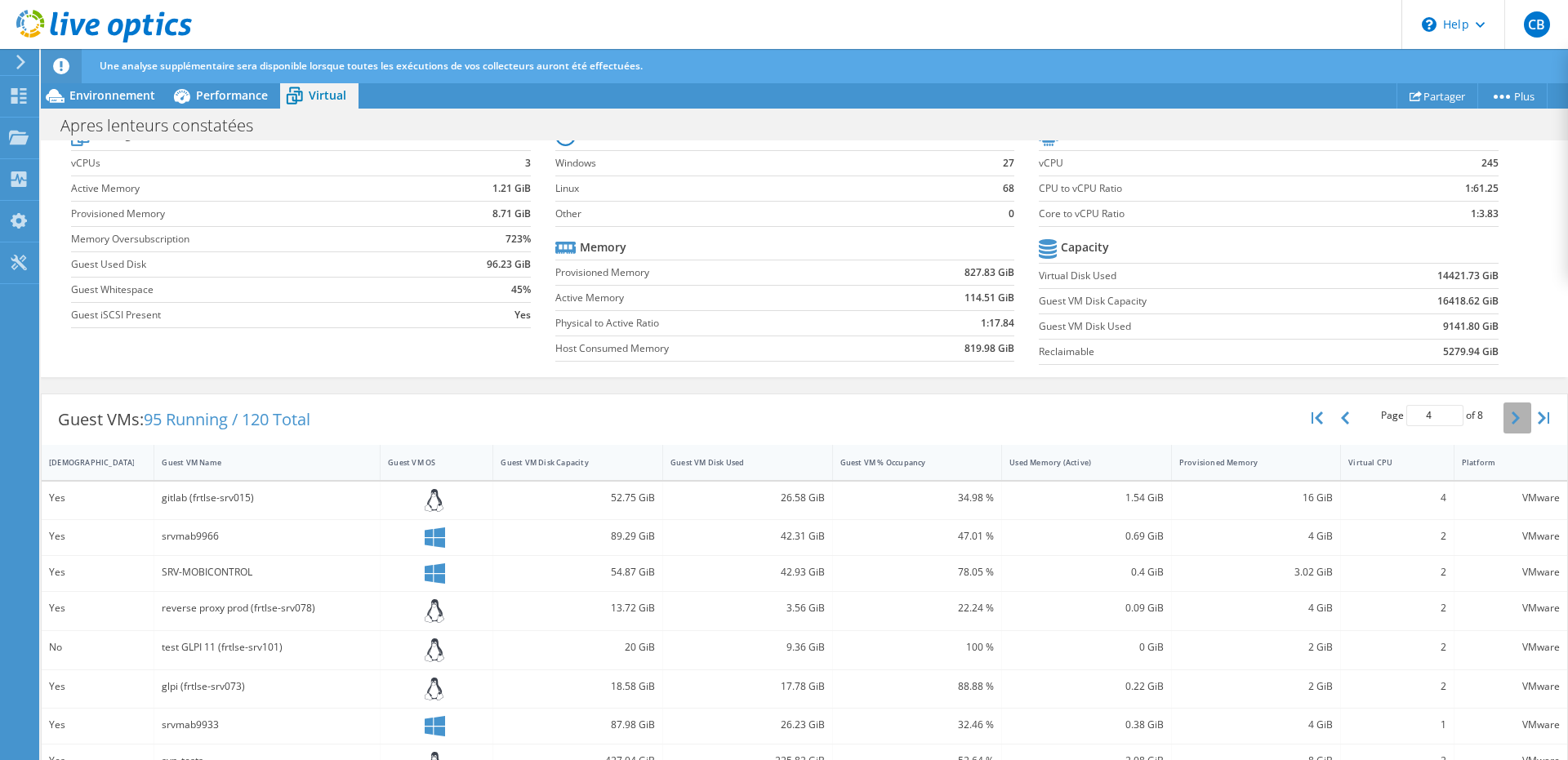
click at [1511, 419] on icon "button" at bounding box center [1515, 418] width 8 height 13
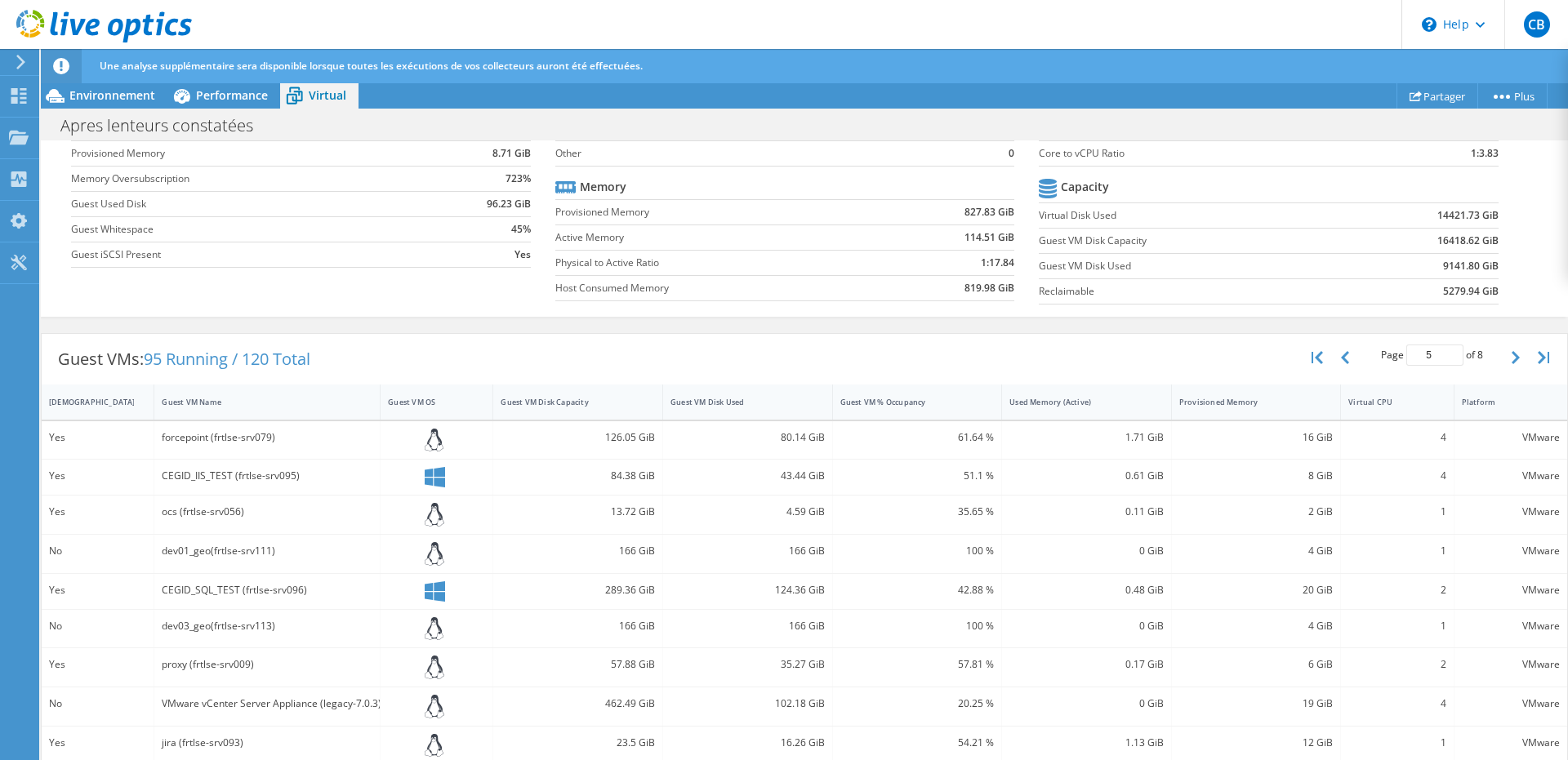
scroll to position [0, 0]
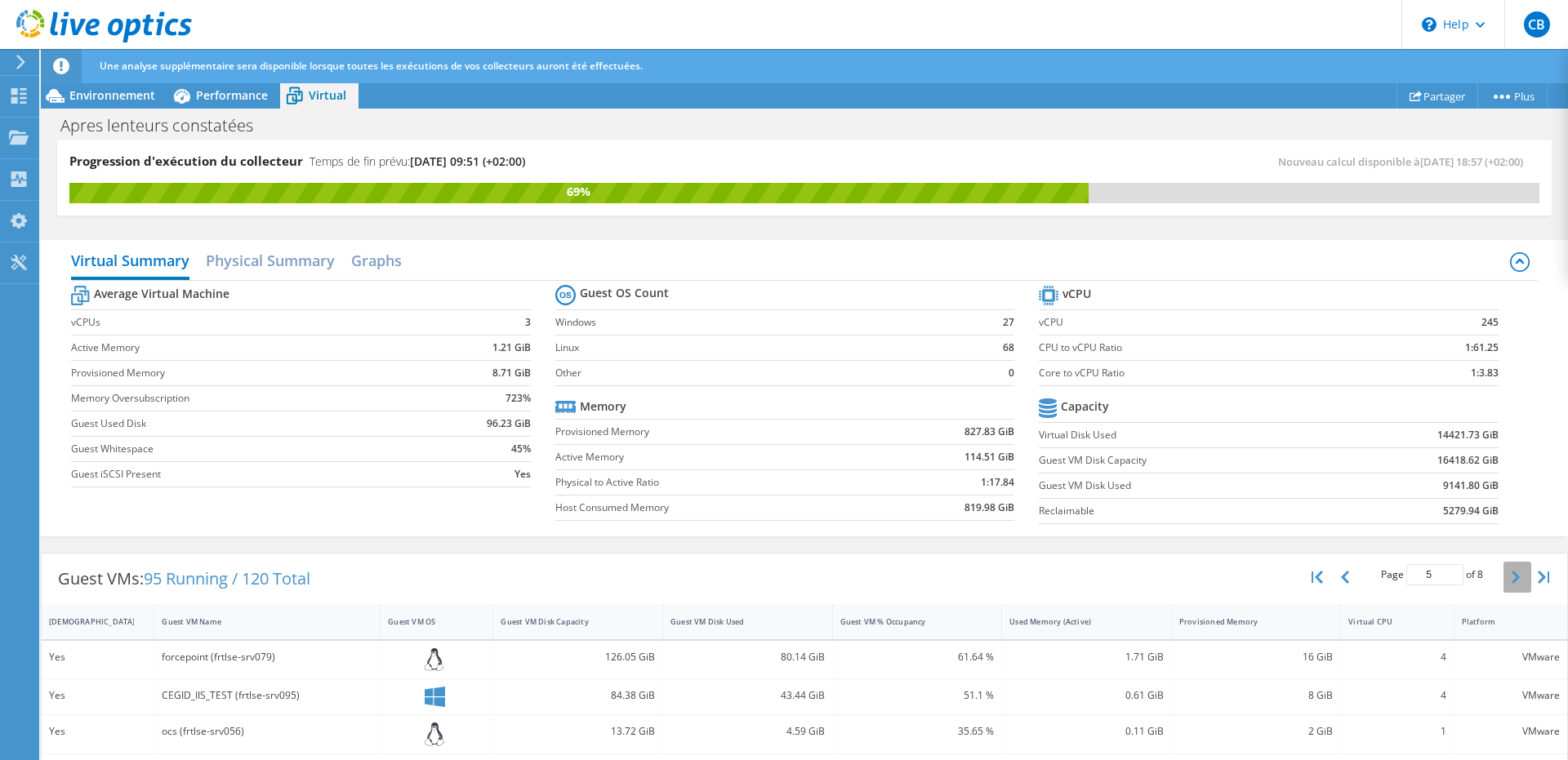
click at [1511, 577] on icon "button" at bounding box center [1515, 578] width 8 height 13
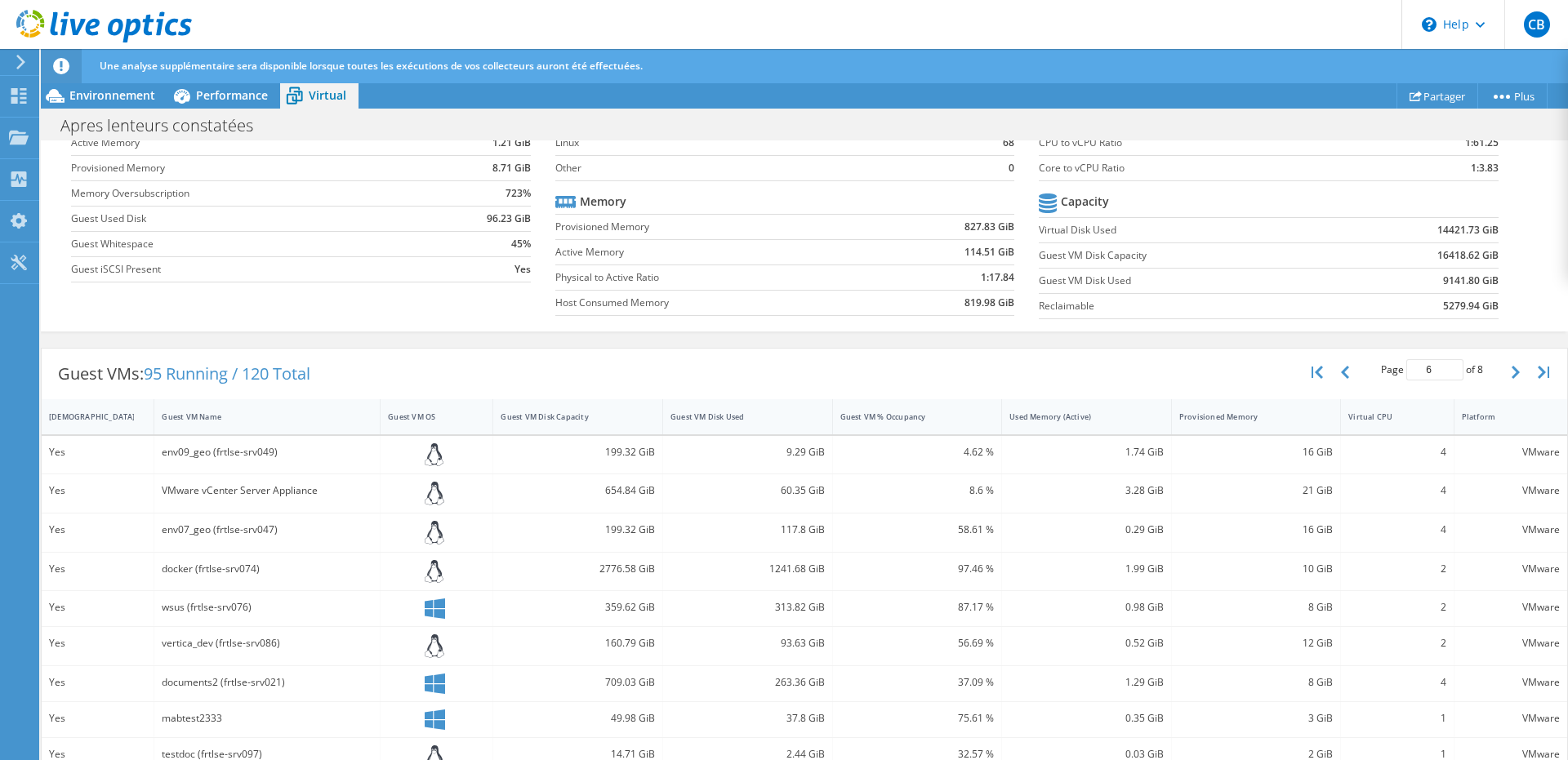
scroll to position [294, 0]
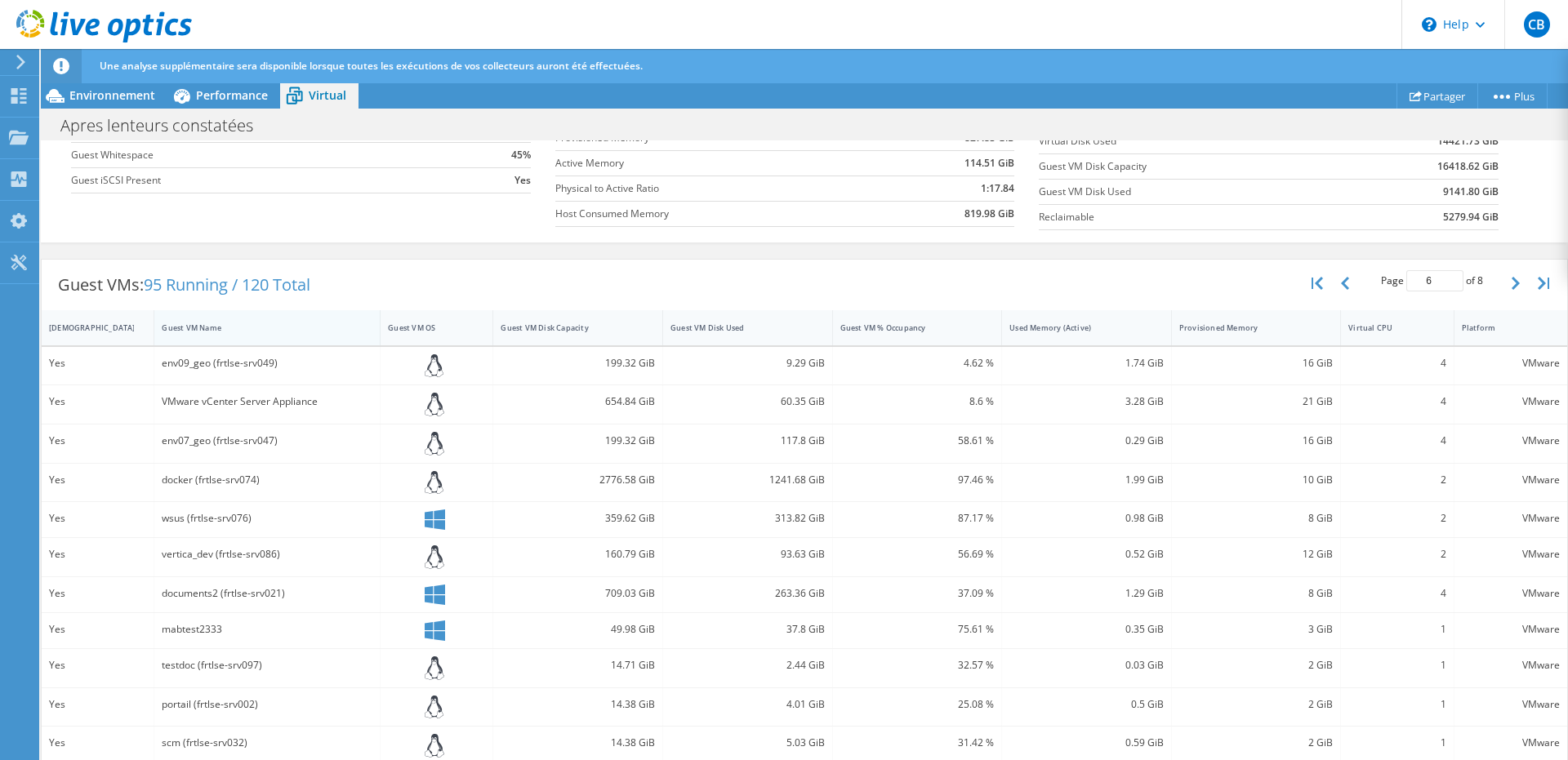
click at [203, 331] on div "Guest VM Name" at bounding box center [257, 328] width 191 height 11
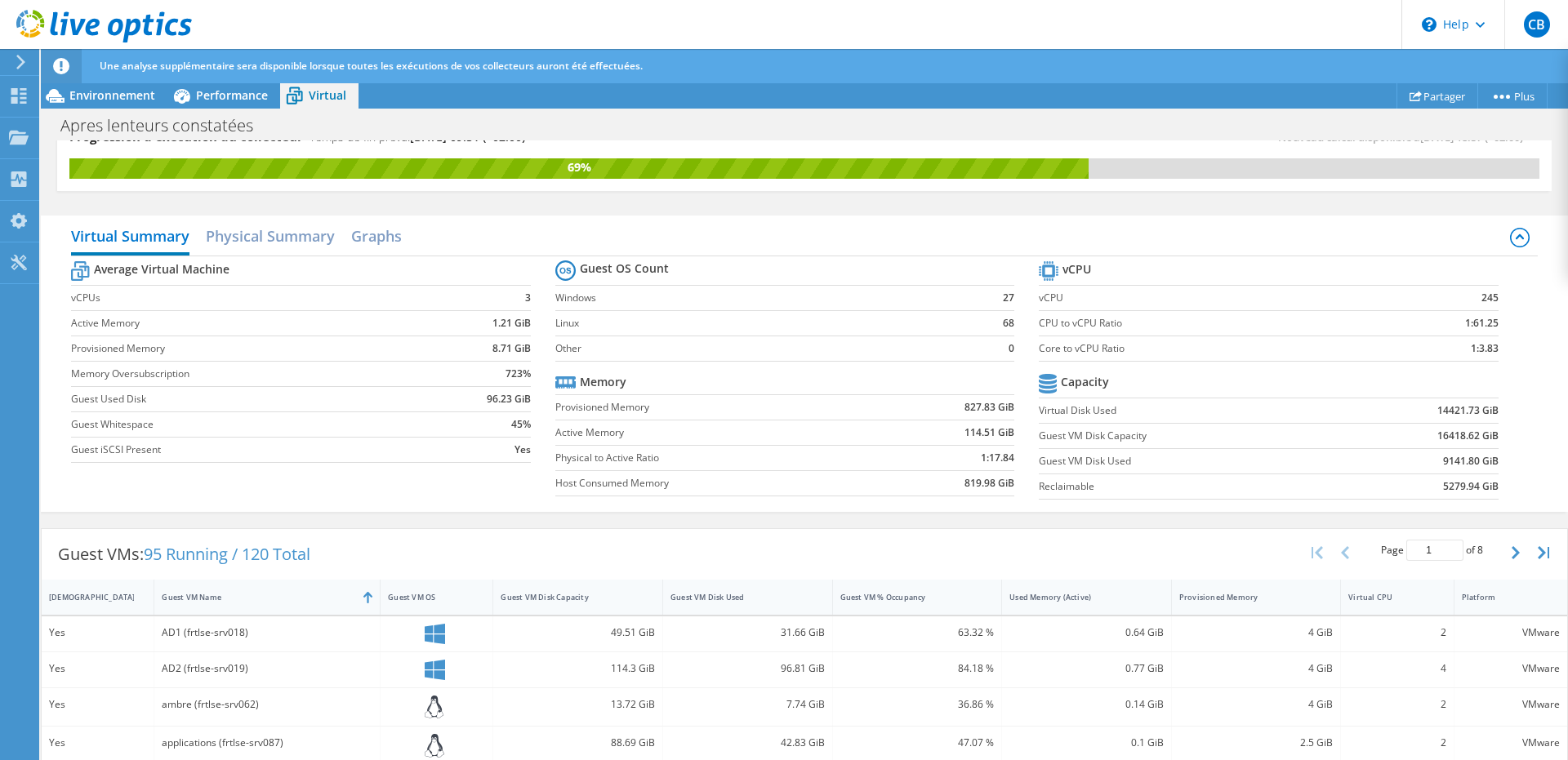
scroll to position [0, 0]
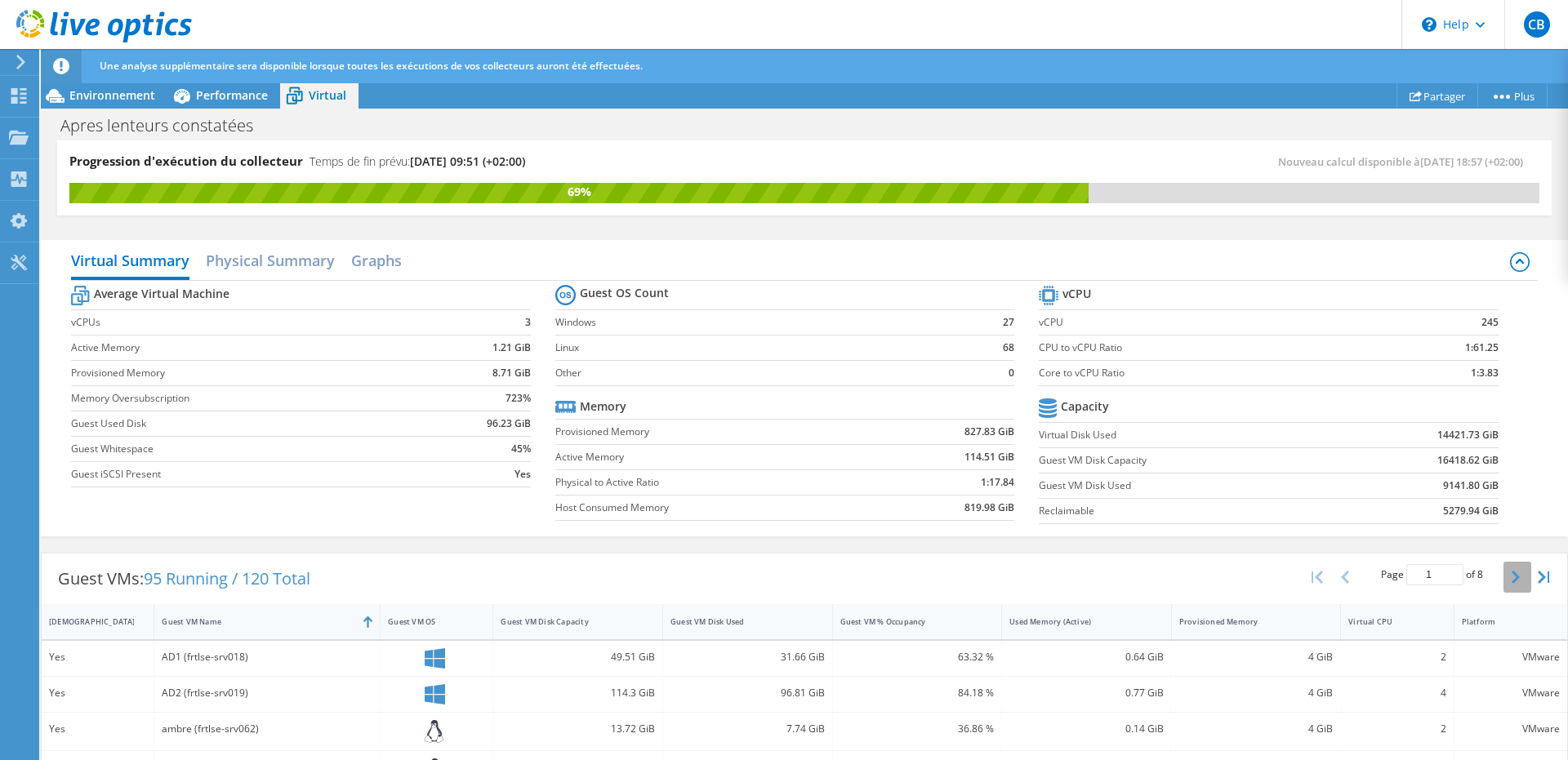
click at [1503, 574] on button "button" at bounding box center [1516, 577] width 28 height 31
type input "3"
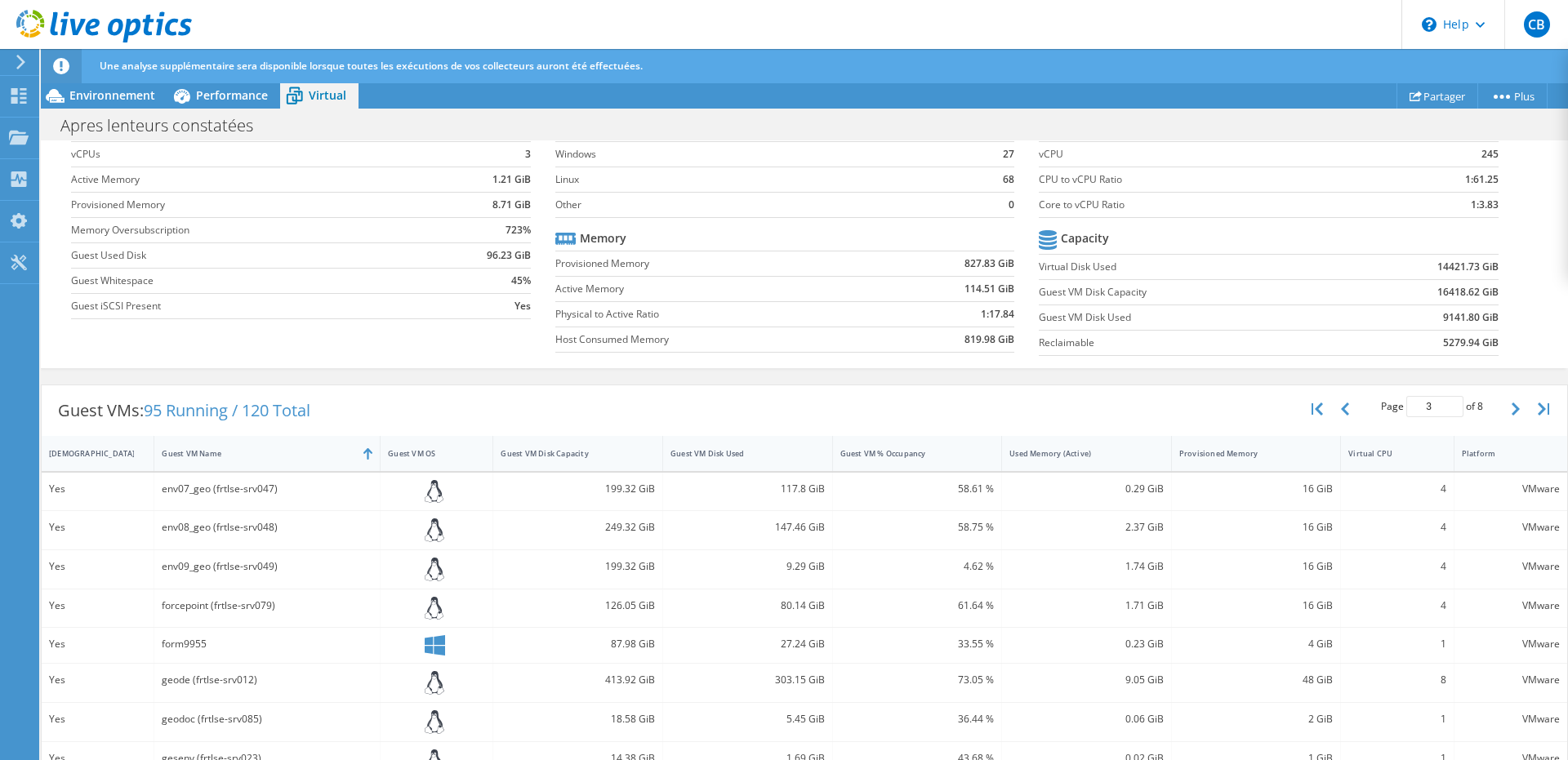
scroll to position [266, 0]
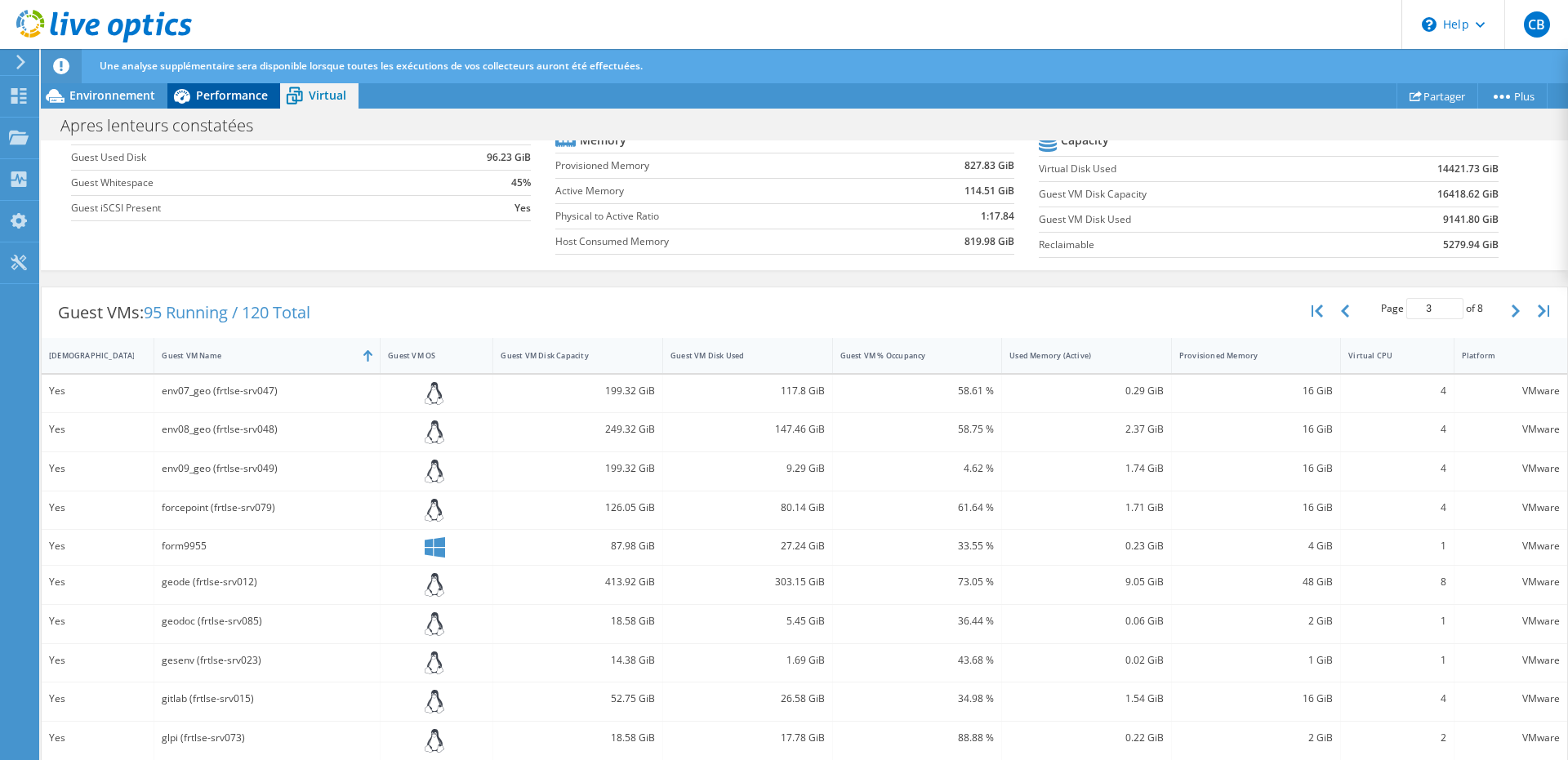
click at [208, 96] on span "Performance" at bounding box center [232, 95] width 72 height 16
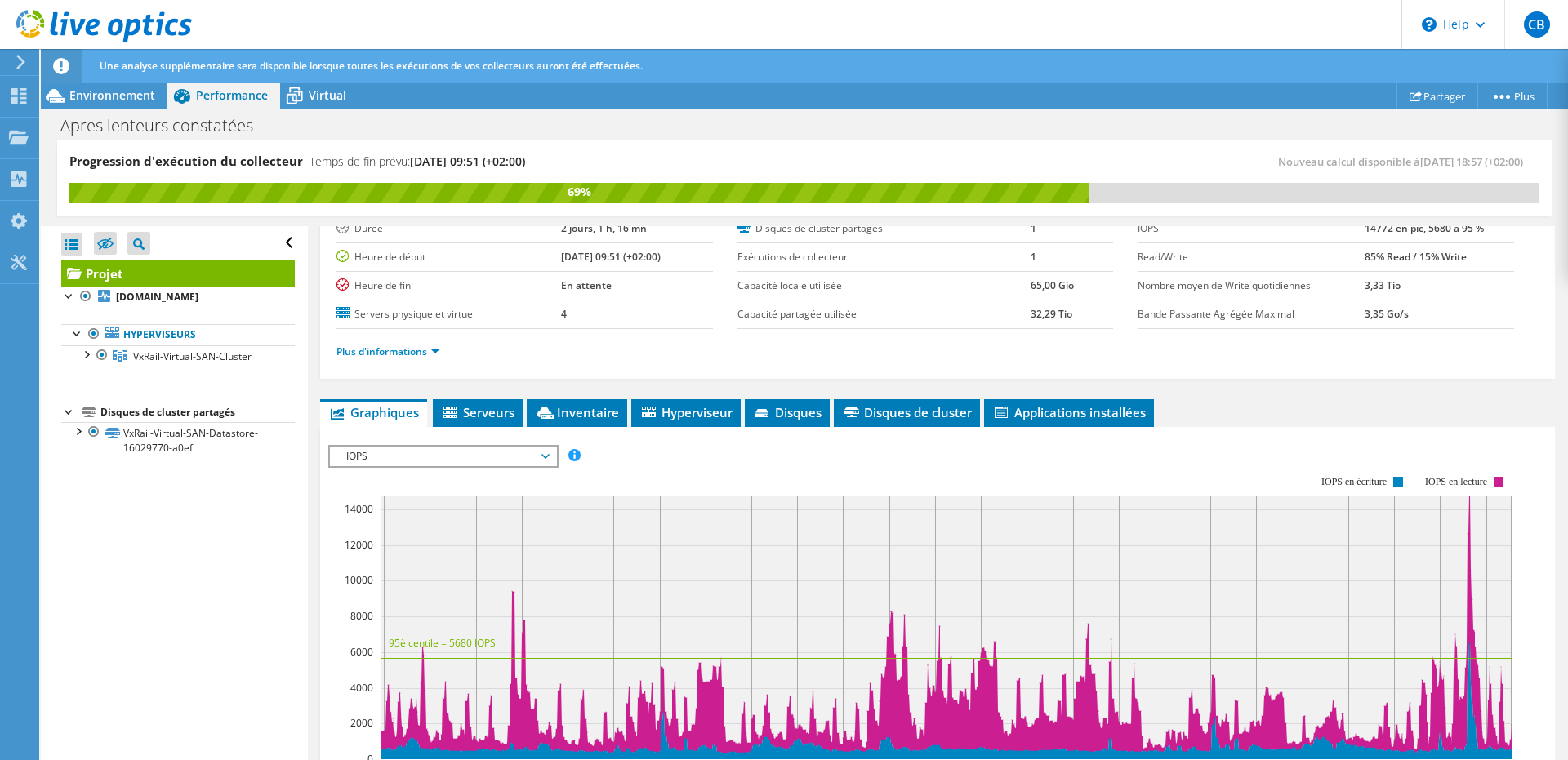
scroll to position [196, 0]
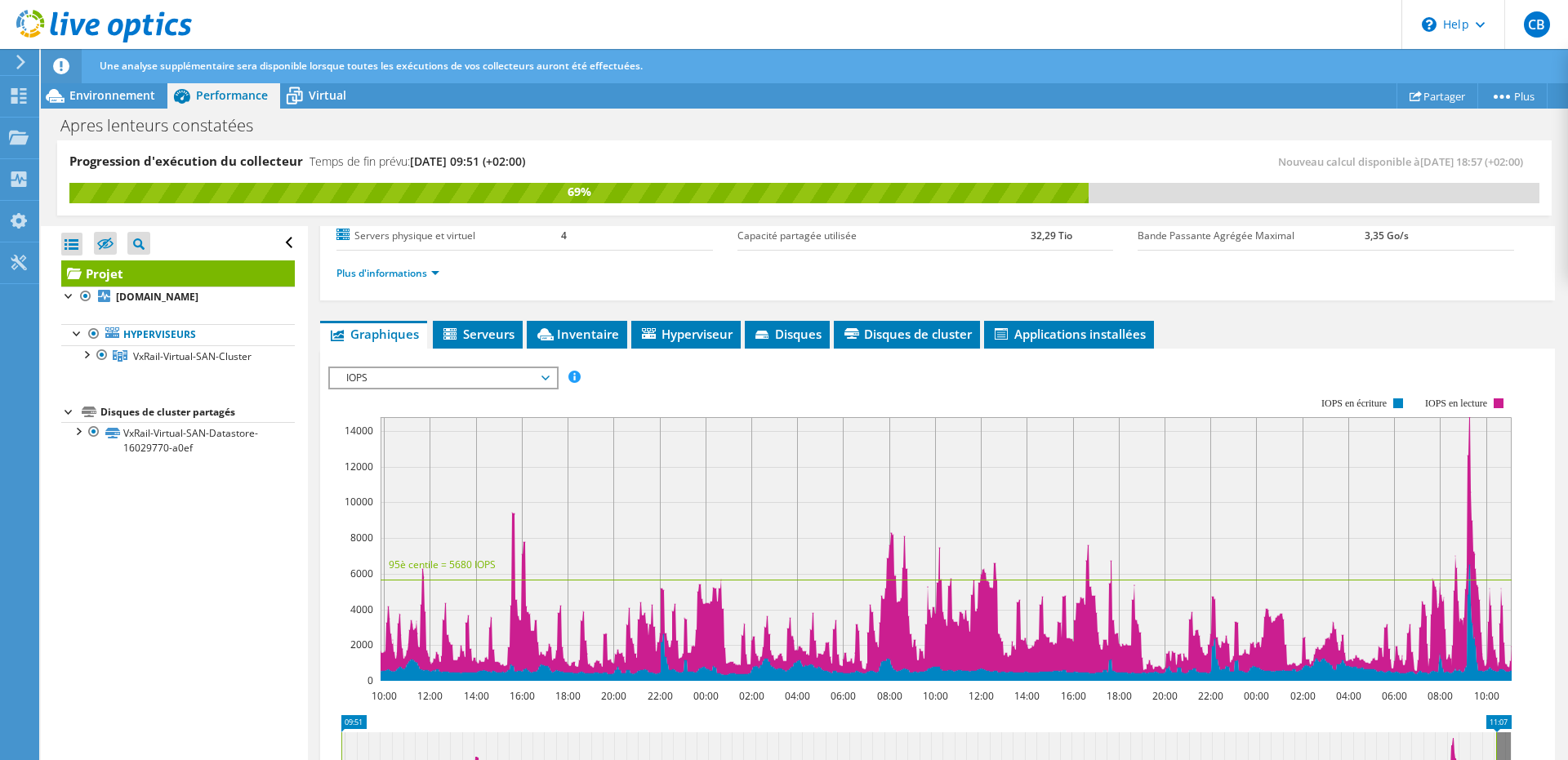
click at [533, 375] on span "IOPS" at bounding box center [443, 378] width 210 height 20
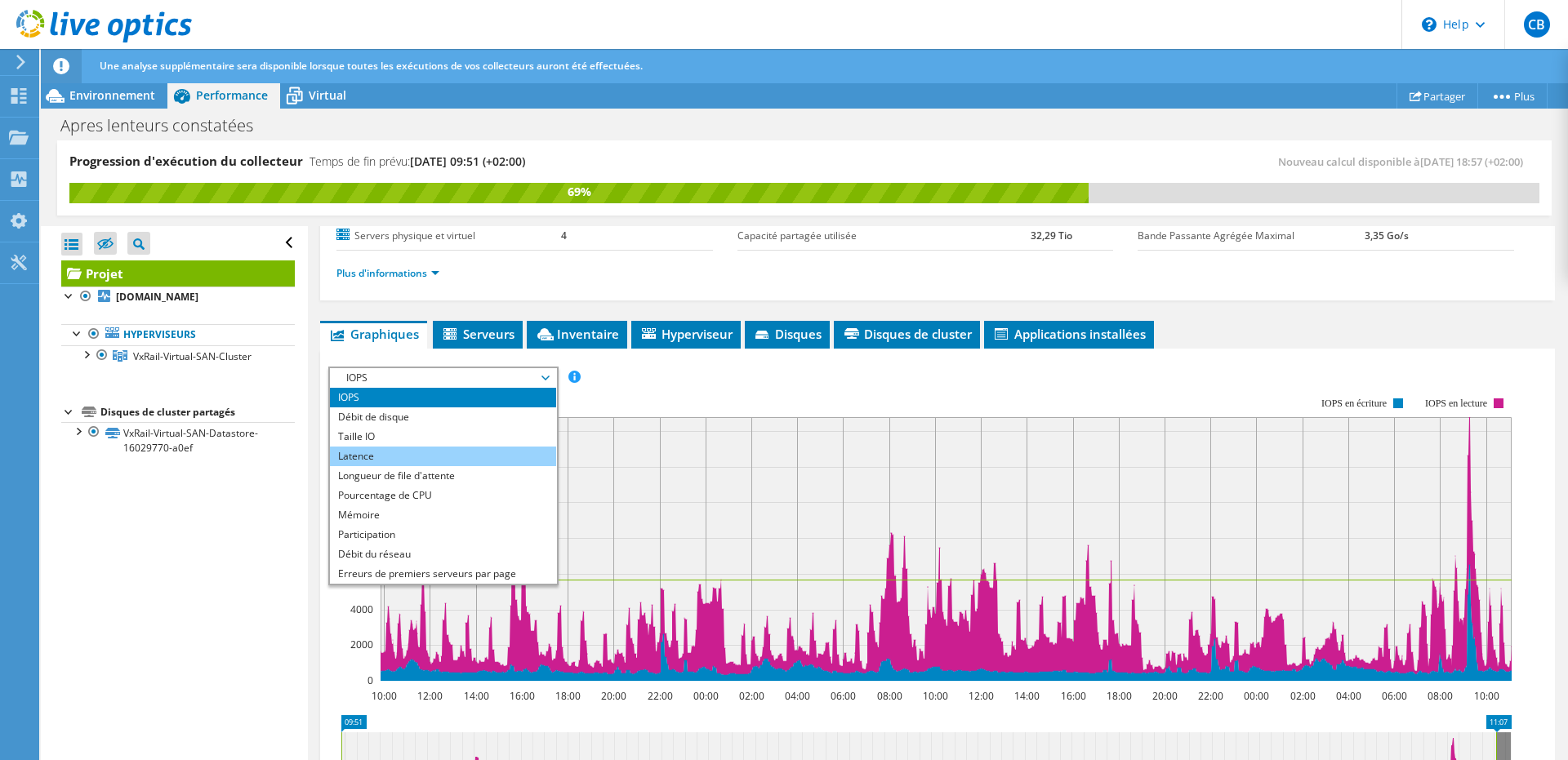
click at [495, 453] on li "Latence" at bounding box center [443, 457] width 226 height 20
